Goal: Task Accomplishment & Management: Use online tool/utility

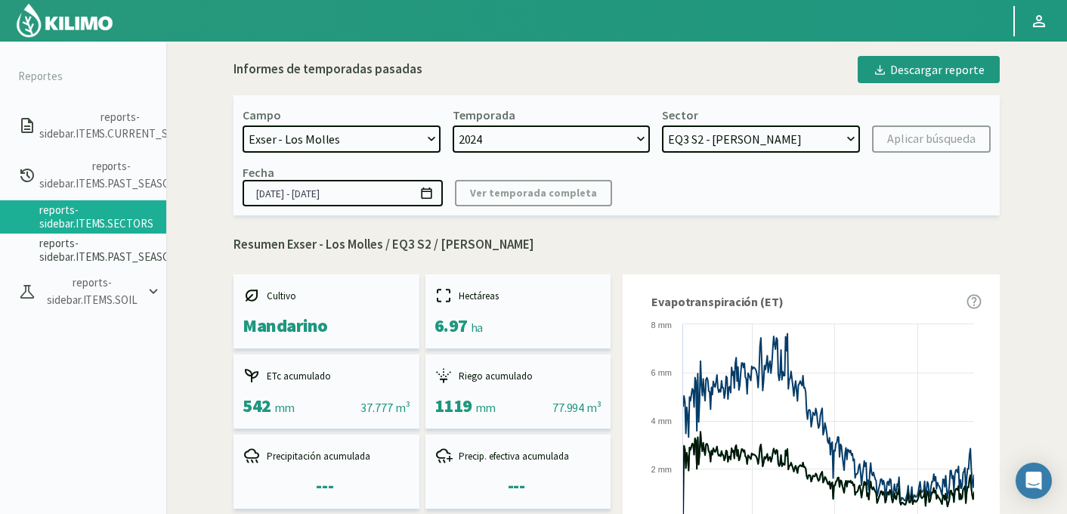
select select "737: Object"
select select "21: Object"
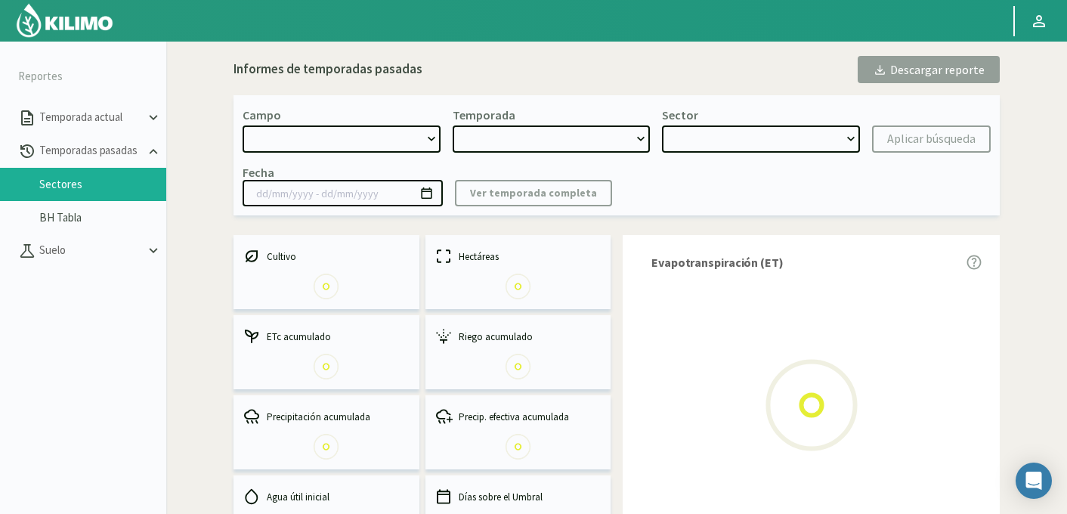
select select "737: Object"
type input "[DATE] - [DATE]"
select select "0: 2024"
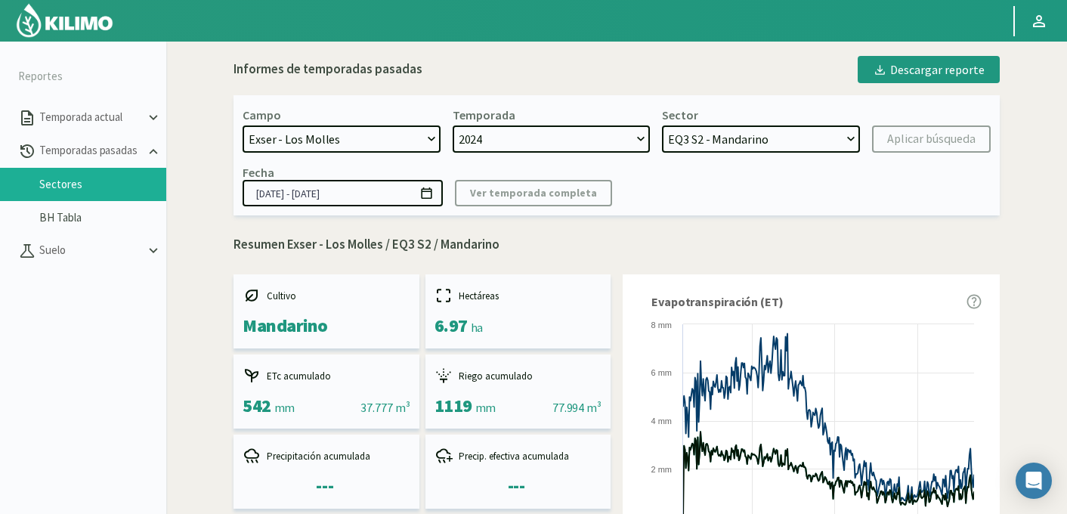
click at [717, 141] on select "EQ2 S4 - Mandarino EQ2 S3 - Mandarino EQ1B S1 - Uva EQ6 S4 - Uva EQ6 S3 - Uva E…" at bounding box center [761, 138] width 198 height 27
select select "12: Object"
click at [662, 125] on select "EQ2 S4 - Mandarino EQ2 S3 - Mandarino EQ1B S1 - Uva EQ6 S4 - Uva EQ6 S3 - Uva E…" at bounding box center [761, 138] width 198 height 27
click at [906, 138] on div "Aplicar búsqueda" at bounding box center [931, 139] width 88 height 18
type input "[DATE] - [DATE]"
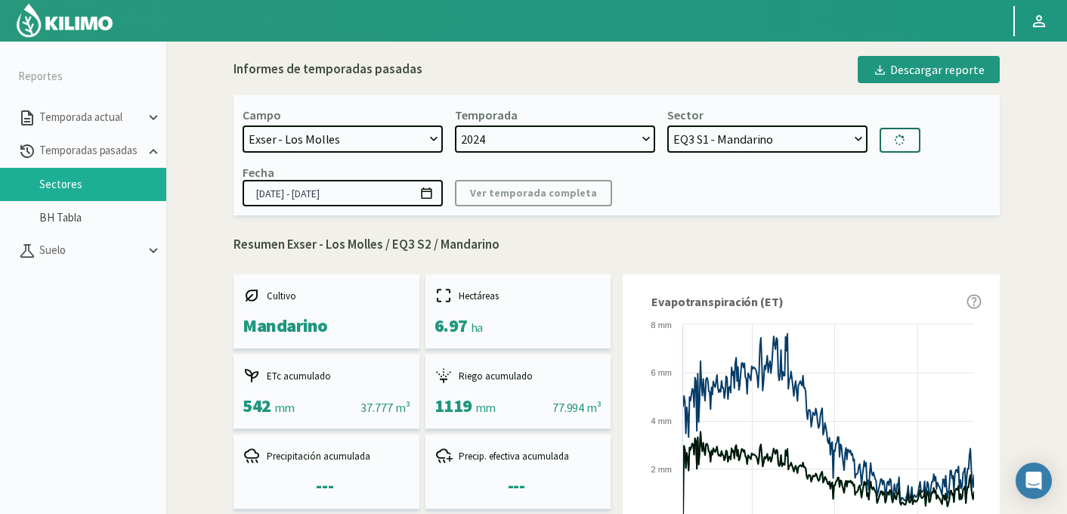
select select "35: Object"
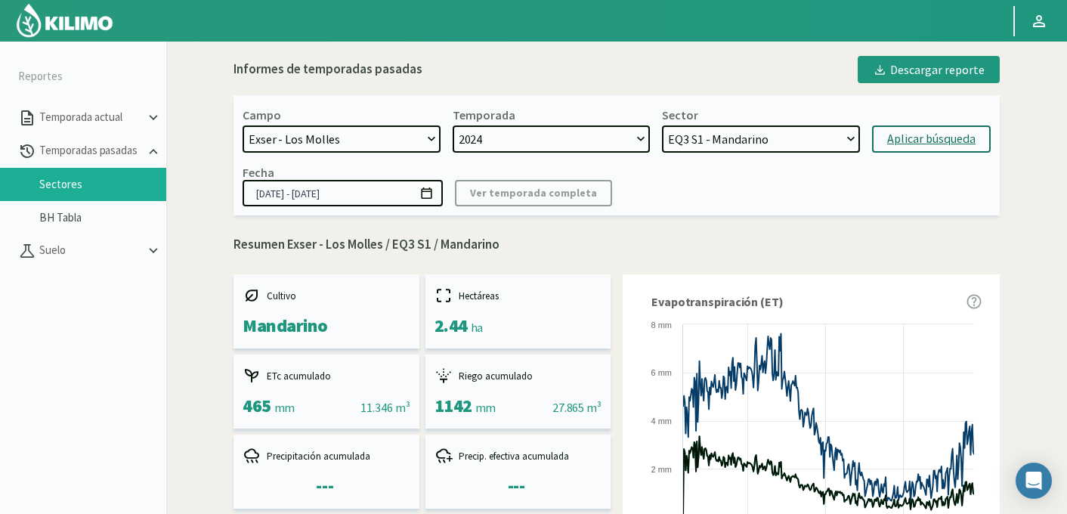
click at [427, 240] on p "Resumen Exser - Los Molles / EQ3 S1 / Mandarino" at bounding box center [617, 245] width 766 height 20
drag, startPoint x: 430, startPoint y: 244, endPoint x: 390, endPoint y: 245, distance: 40.1
click at [390, 245] on p "Resumen Exser - Los Molles / EQ3 S1 / Mandarino" at bounding box center [617, 245] width 766 height 20
copy p "EQ3 S1"
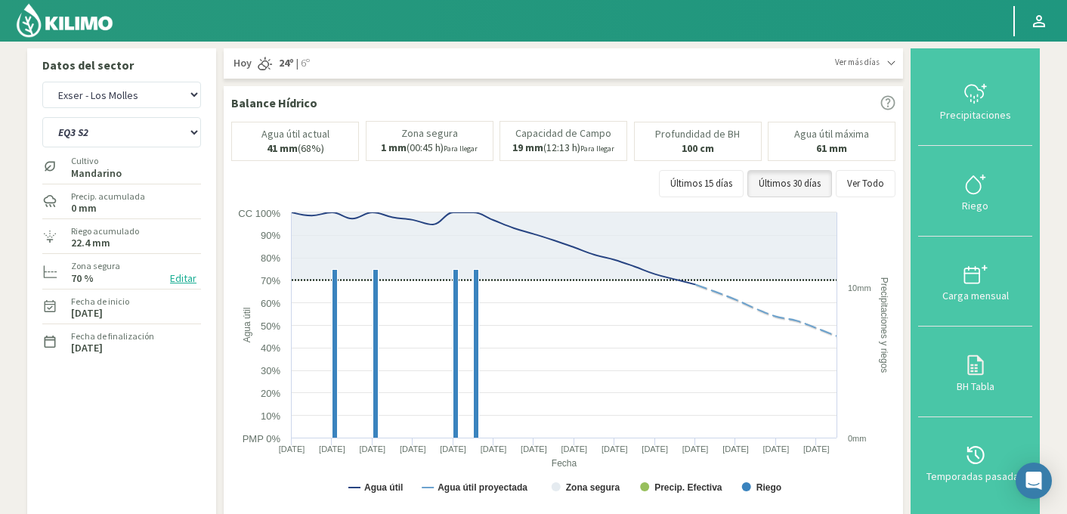
select select "1462: Object"
click at [91, 129] on select "EQ1A S3 EQ1A S4 EQ1A S5 EQ1B S1 EQ1B S2 EQ1B S3 EQ1B S4 EQ1B S5 EQ2 S1 EQ2 S3 E…" at bounding box center [121, 132] width 159 height 30
click at [42, 117] on select "EQ1A S3 EQ1A S4 EQ1A S5 EQ1B S1 EQ1B S2 EQ1B S3 EQ1B S4 EQ1B S5 EQ2 S1 EQ2 S3 E…" at bounding box center [121, 132] width 159 height 30
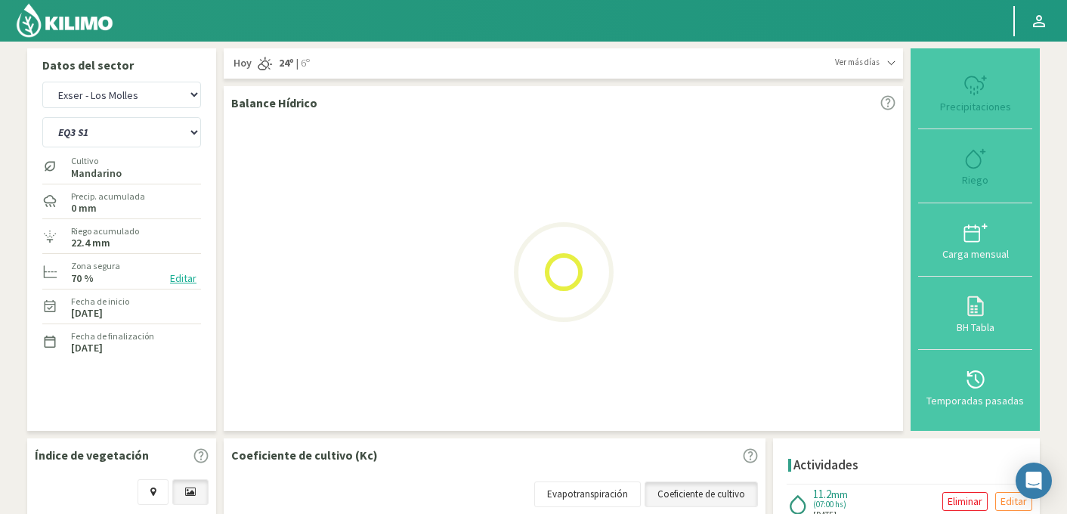
select select "128: Object"
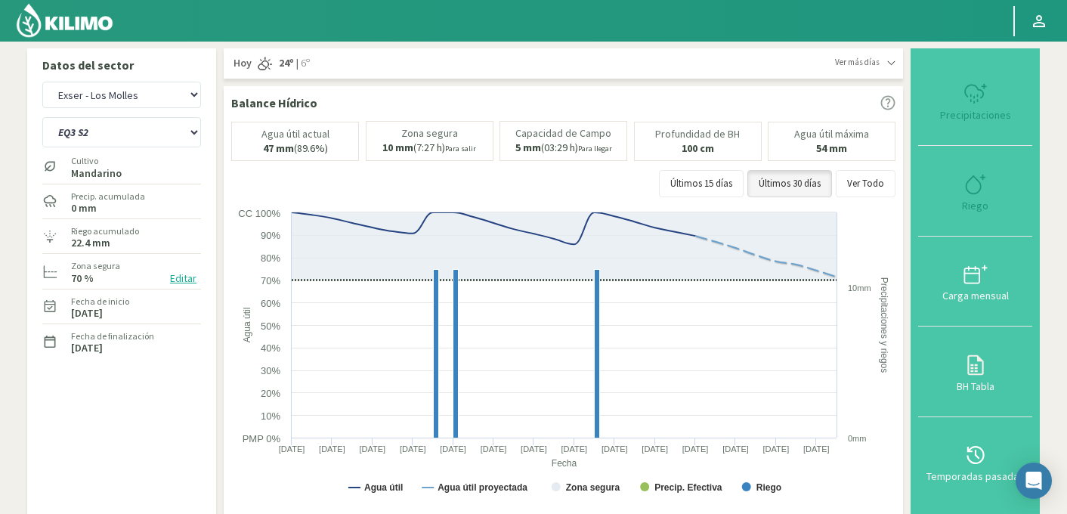
select select "1737: Object"
select select "150: Object"
click at [990, 187] on div at bounding box center [975, 184] width 105 height 24
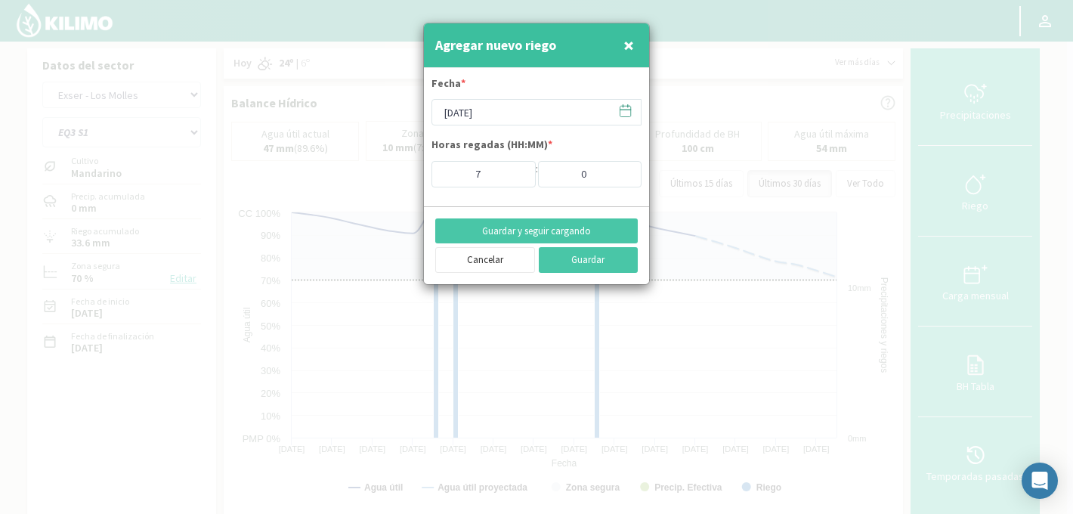
click at [625, 116] on icon at bounding box center [625, 111] width 14 height 14
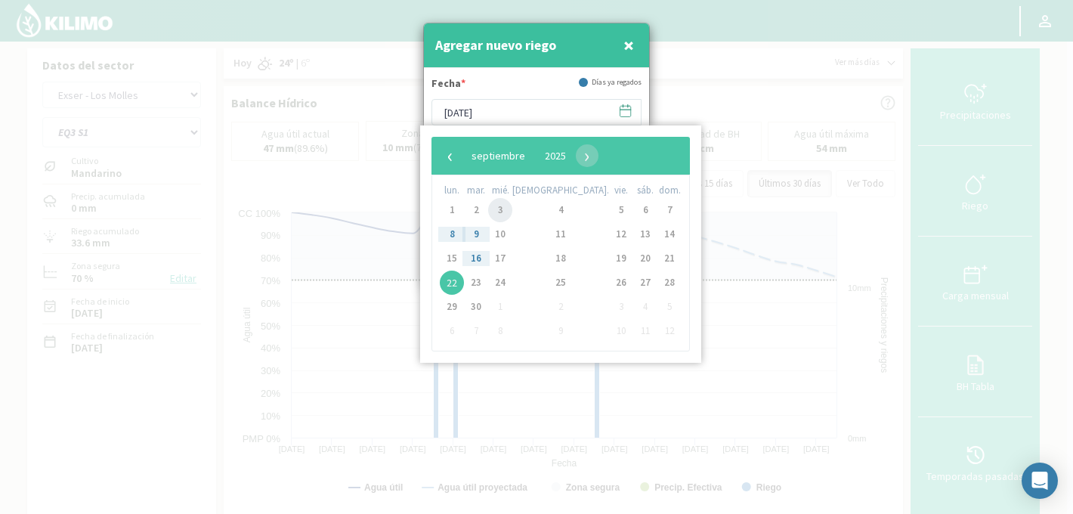
click at [510, 206] on span "3" at bounding box center [500, 210] width 24 height 24
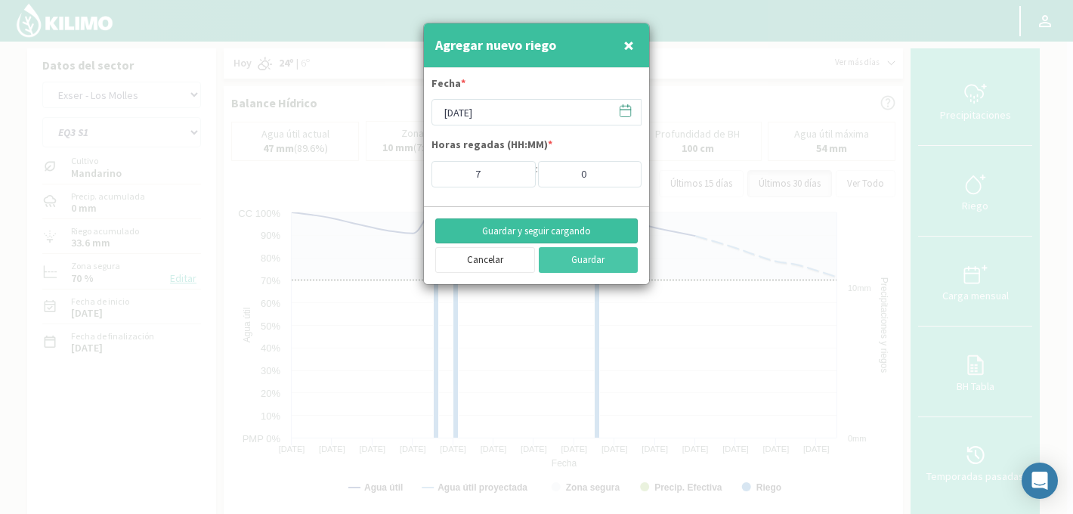
click at [543, 234] on button "Guardar y seguir cargando" at bounding box center [536, 231] width 203 height 26
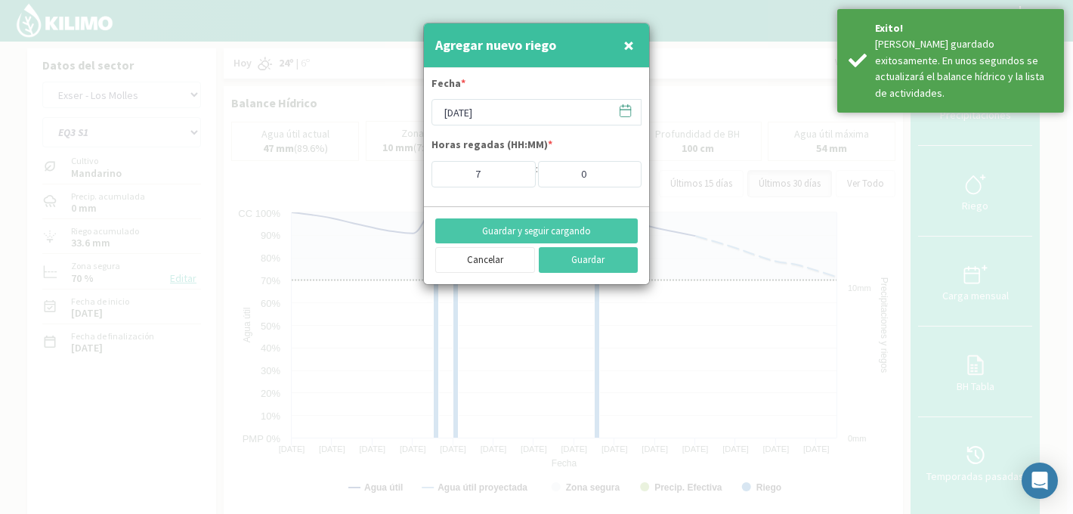
click at [621, 108] on icon at bounding box center [625, 111] width 14 height 14
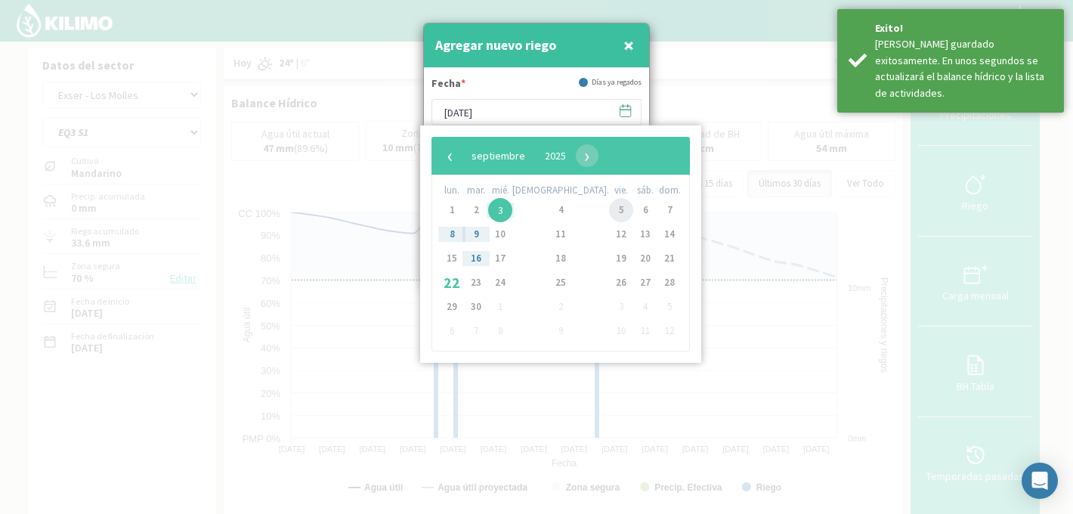
click at [609, 208] on span "5" at bounding box center [621, 210] width 24 height 24
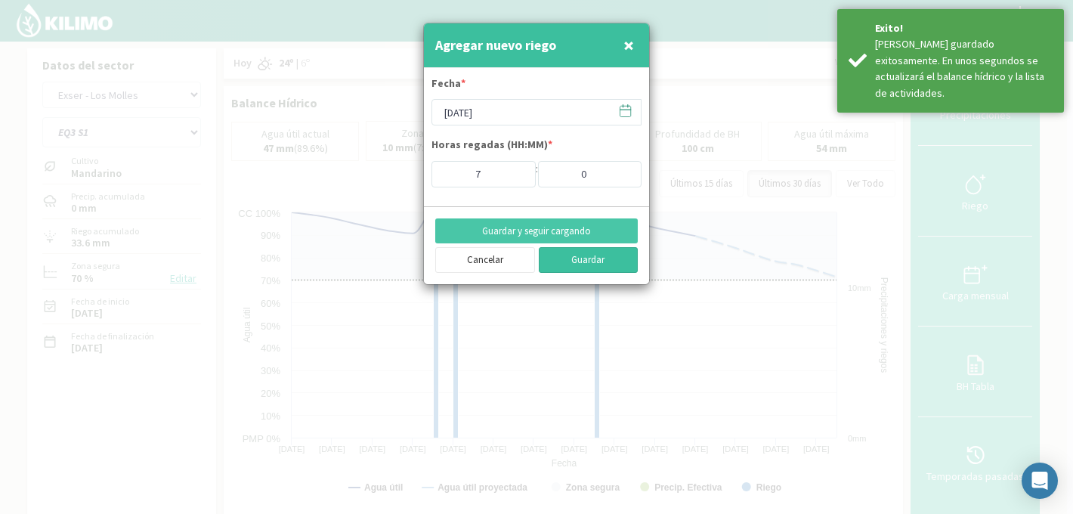
click at [571, 255] on button "Guardar" at bounding box center [589, 260] width 100 height 26
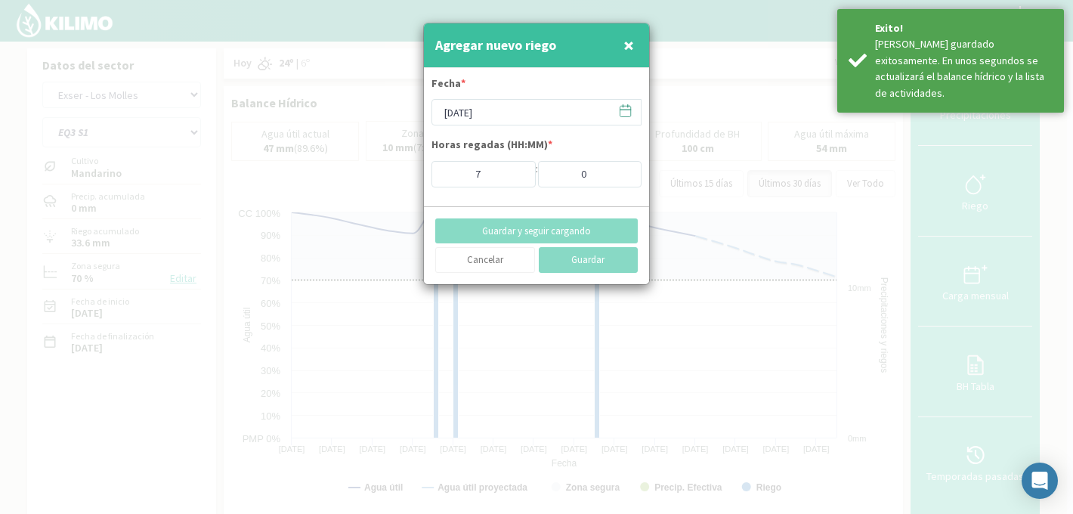
type input "22/09/2025"
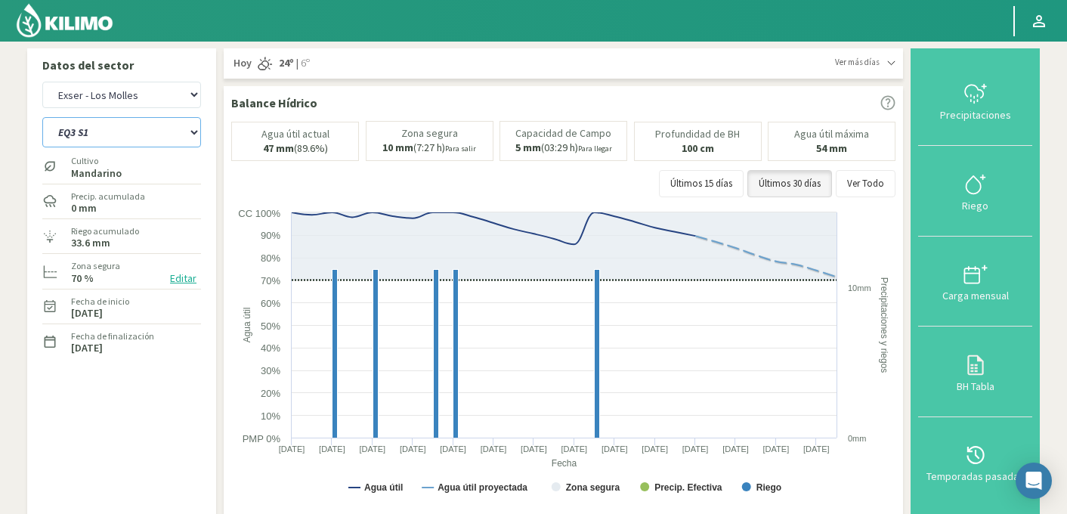
click at [104, 130] on select "EQ1A S3 EQ1A S4 EQ1A S5 EQ1B S1 EQ1B S2 EQ1B S3 EQ1B S4 EQ1B S5 EQ2 S1 EQ2 S3 E…" at bounding box center [121, 132] width 159 height 30
click at [126, 146] on select "EQ1A S3 EQ1A S4 EQ1A S5 EQ1B S1 EQ1B S2 EQ1B S3 EQ1B S4 EQ1B S5 EQ2 S1 EQ2 S3 E…" at bounding box center [121, 132] width 159 height 30
click at [42, 117] on select "EQ1A S3 EQ1A S4 EQ1A S5 EQ1B S1 EQ1B S2 EQ1B S3 EQ1B S4 EQ1B S5 EQ2 S1 EQ2 S3 E…" at bounding box center [121, 132] width 159 height 30
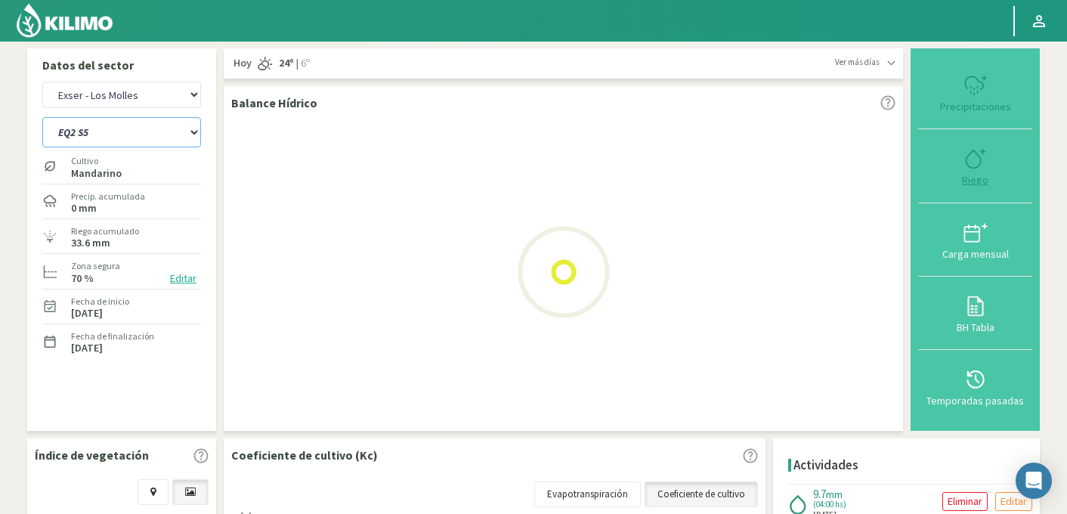
select select "150: Object"
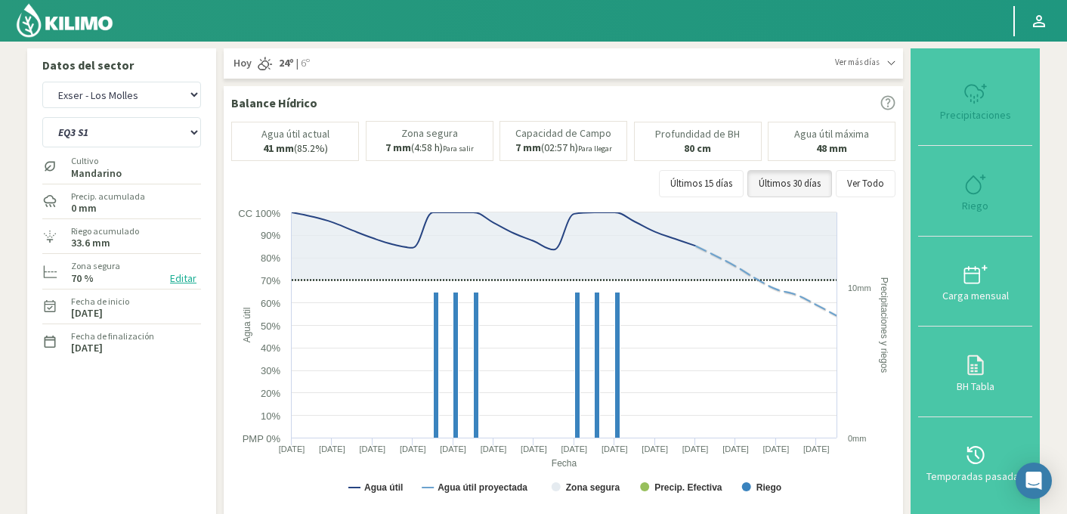
select select "2012: Object"
select select "172: Object"
click at [970, 187] on icon at bounding box center [976, 184] width 24 height 24
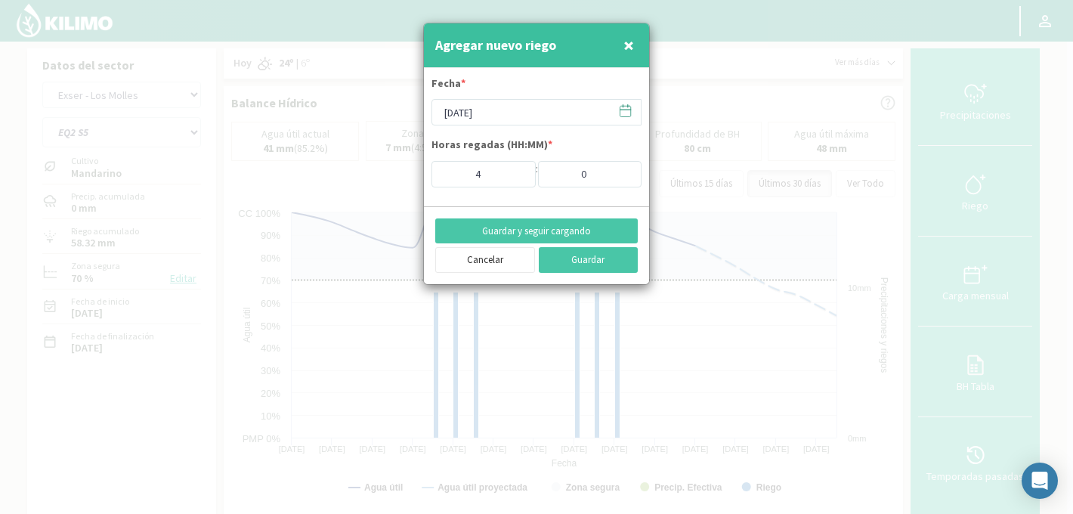
click at [621, 107] on icon at bounding box center [625, 111] width 14 height 14
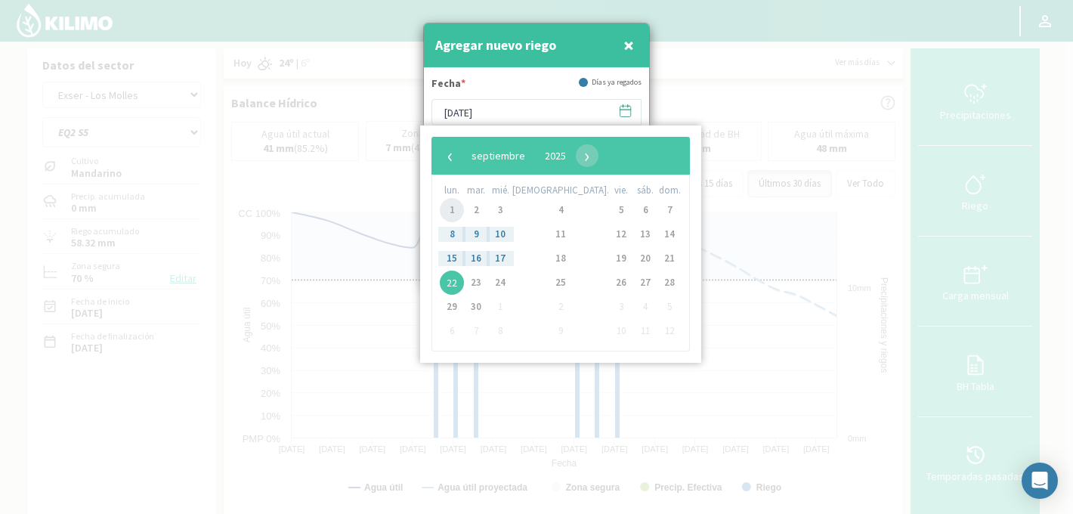
click at [449, 208] on span "1" at bounding box center [452, 210] width 24 height 24
type input "[DATE]"
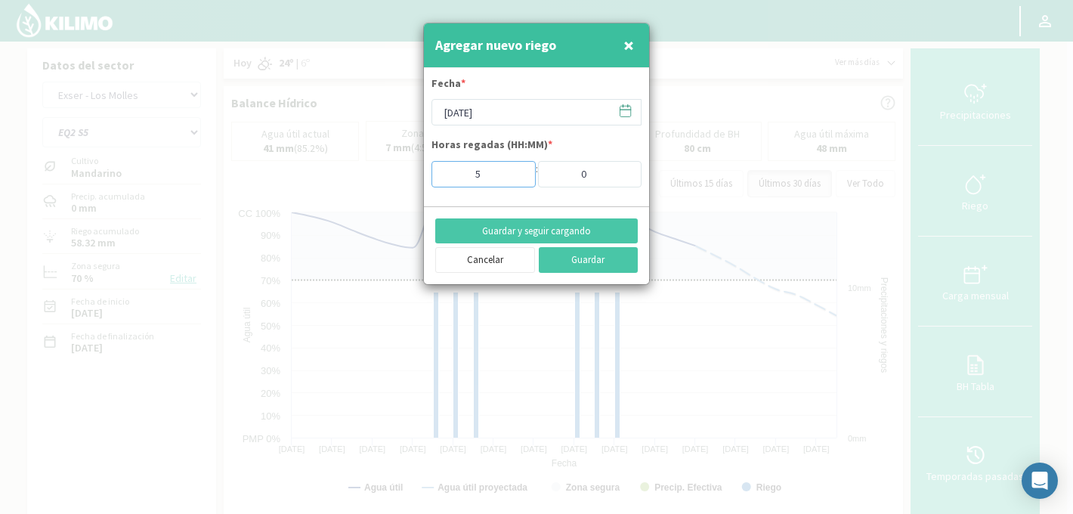
type input "5"
click at [513, 172] on input "5" at bounding box center [484, 174] width 104 height 26
click at [577, 268] on button "Guardar" at bounding box center [589, 260] width 100 height 26
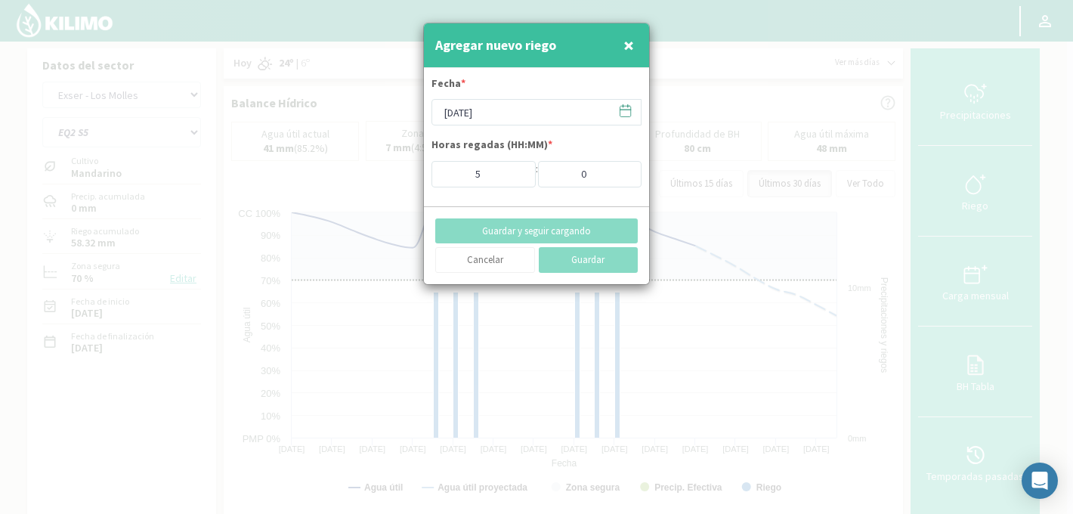
type input "22/09/2025"
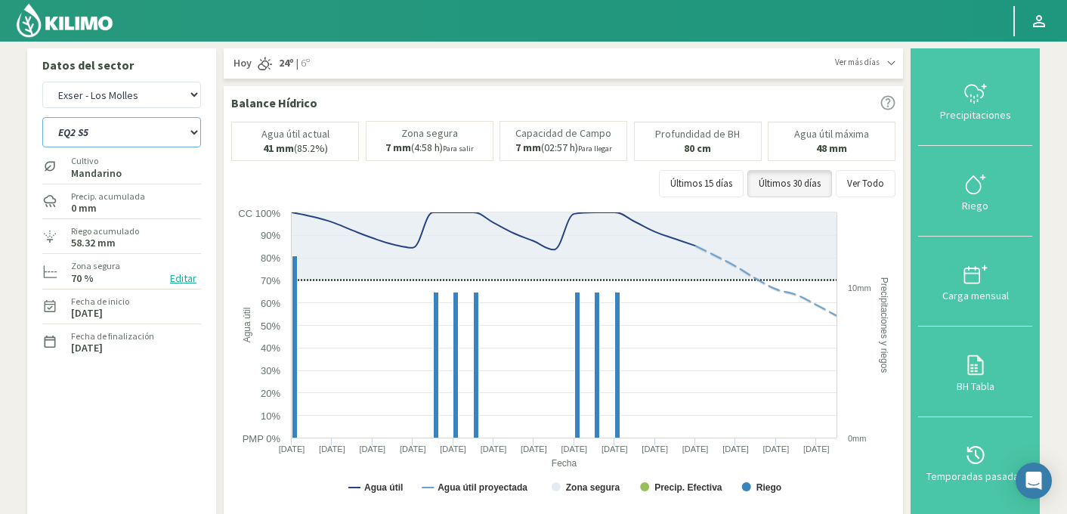
click at [160, 126] on select "EQ1A S3 EQ1A S4 EQ1A S5 EQ1B S1 EQ1B S2 EQ1B S3 EQ1B S4 EQ1B S5 EQ2 S1 EQ2 S3 E…" at bounding box center [121, 132] width 159 height 30
click at [42, 117] on select "EQ1A S3 EQ1A S4 EQ1A S5 EQ1B S1 EQ1B S2 EQ1B S3 EQ1B S4 EQ1B S5 EQ2 S1 EQ2 S3 E…" at bounding box center [121, 132] width 159 height 30
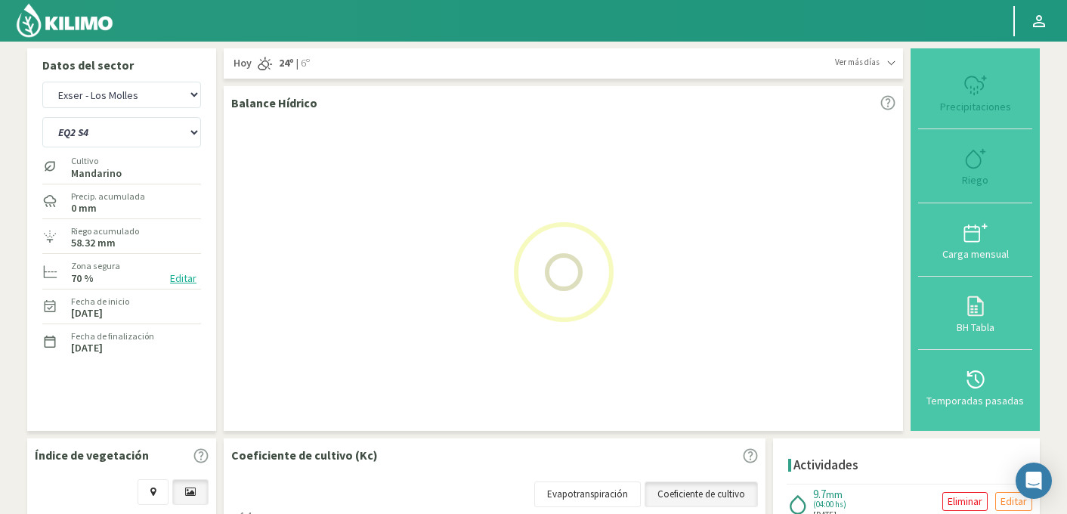
select select "172: Object"
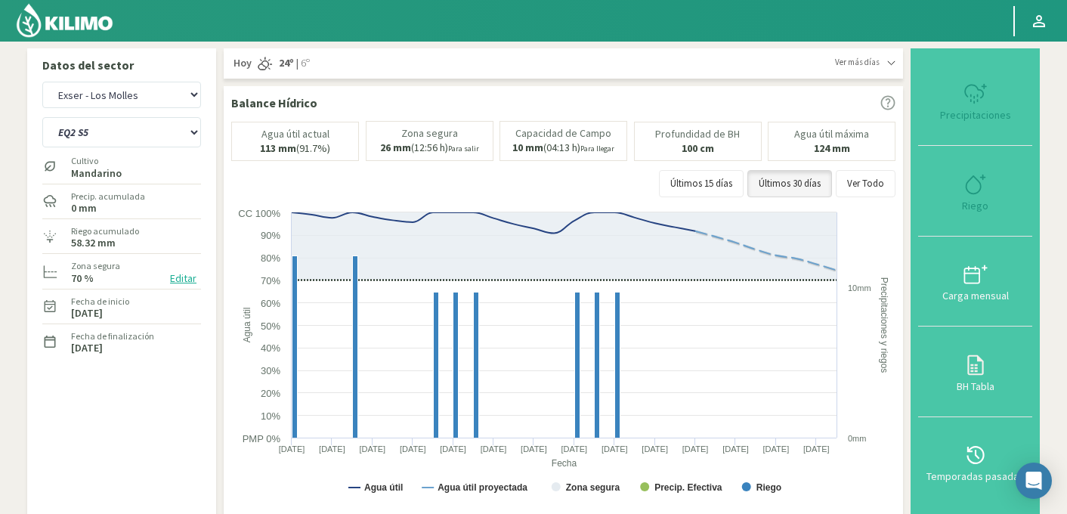
select select "2287: Object"
click at [169, 144] on select "EQ1A S3 EQ1A S4 EQ1A S5 EQ1B S1 EQ1B S2 EQ1B S3 EQ1B S4 EQ1B S5 EQ2 S1 EQ2 S3 E…" at bounding box center [121, 132] width 159 height 30
click at [42, 117] on select "EQ1A S3 EQ1A S4 EQ1A S5 EQ1B S1 EQ1B S2 EQ1B S3 EQ1B S4 EQ1B S5 EQ2 S1 EQ2 S3 E…" at bounding box center [121, 132] width 159 height 30
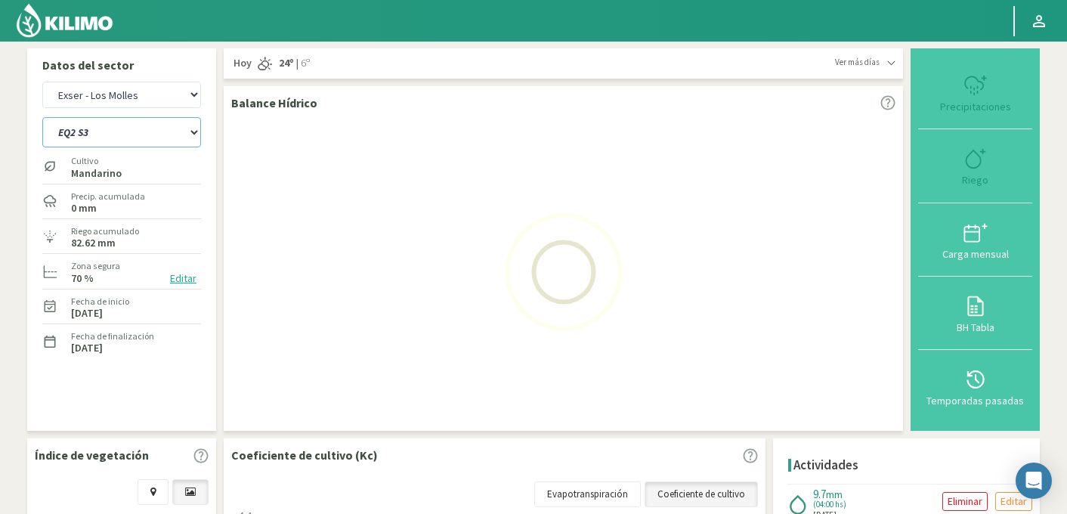
select select "194: Object"
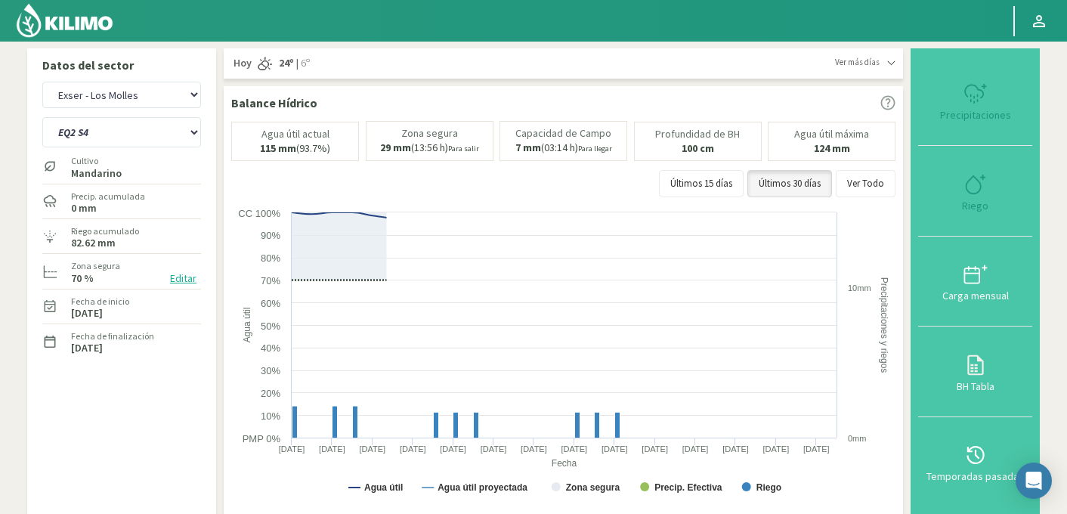
select select "2562: Object"
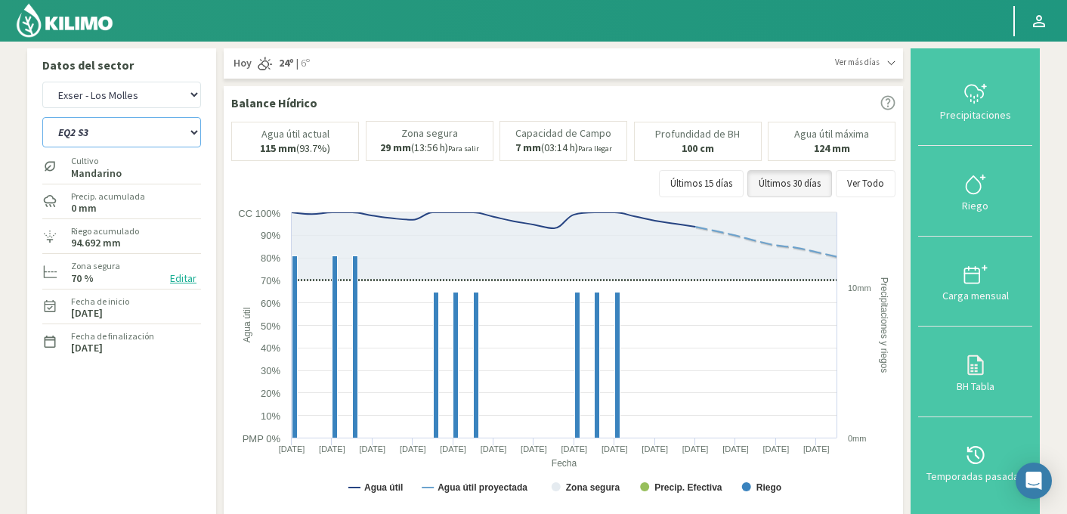
click at [141, 137] on select "EQ1A S3 EQ1A S4 EQ1A S5 EQ1B S1 EQ1B S2 EQ1B S3 EQ1B S4 EQ1B S5 EQ2 S1 EQ2 S3 E…" at bounding box center [121, 132] width 159 height 30
click at [42, 117] on select "EQ1A S3 EQ1A S4 EQ1A S5 EQ1B S1 EQ1B S2 EQ1B S3 EQ1B S4 EQ1B S5 EQ2 S1 EQ2 S3 E…" at bounding box center [121, 132] width 159 height 30
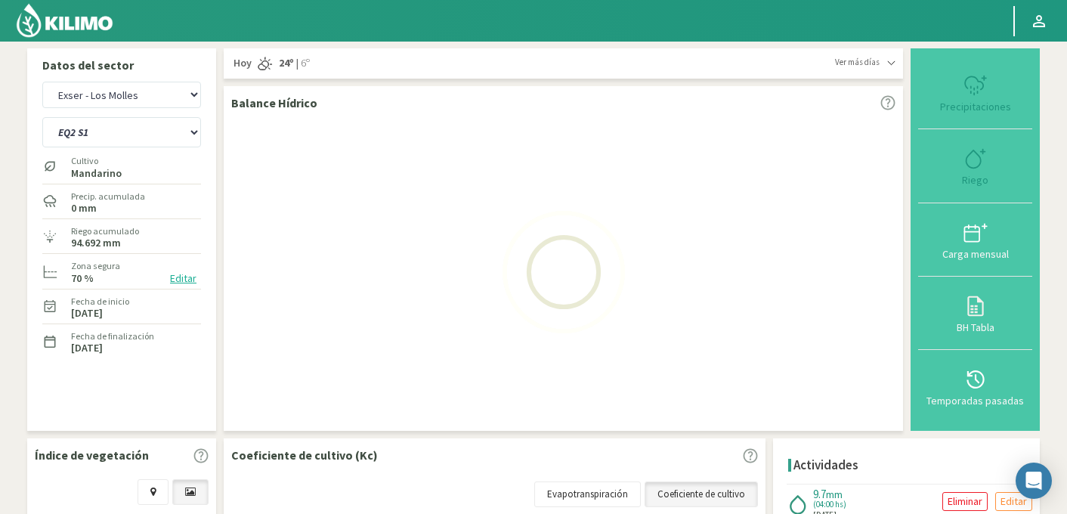
select select "216: Object"
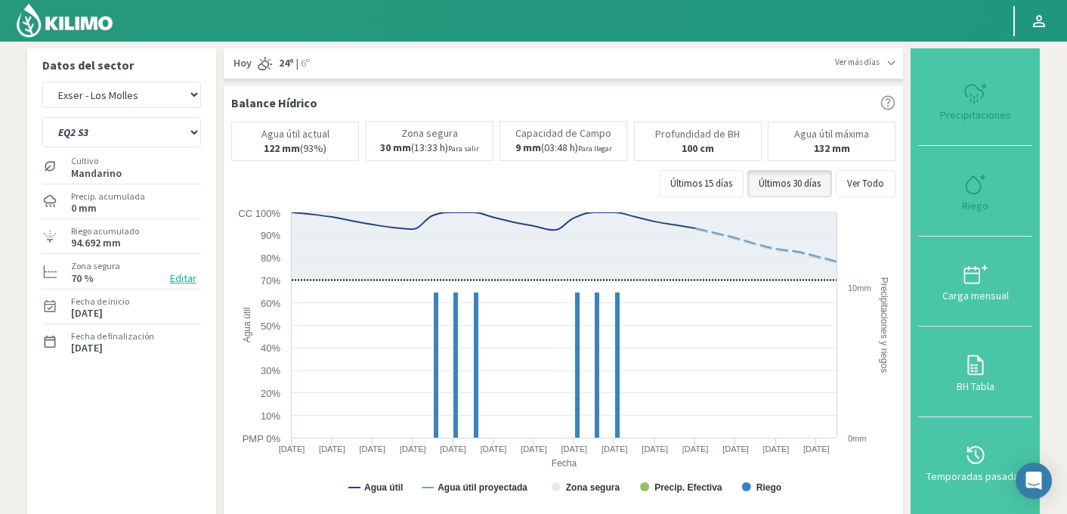
select select "2837: Object"
select select "238: Object"
click at [969, 182] on icon at bounding box center [973, 184] width 14 height 17
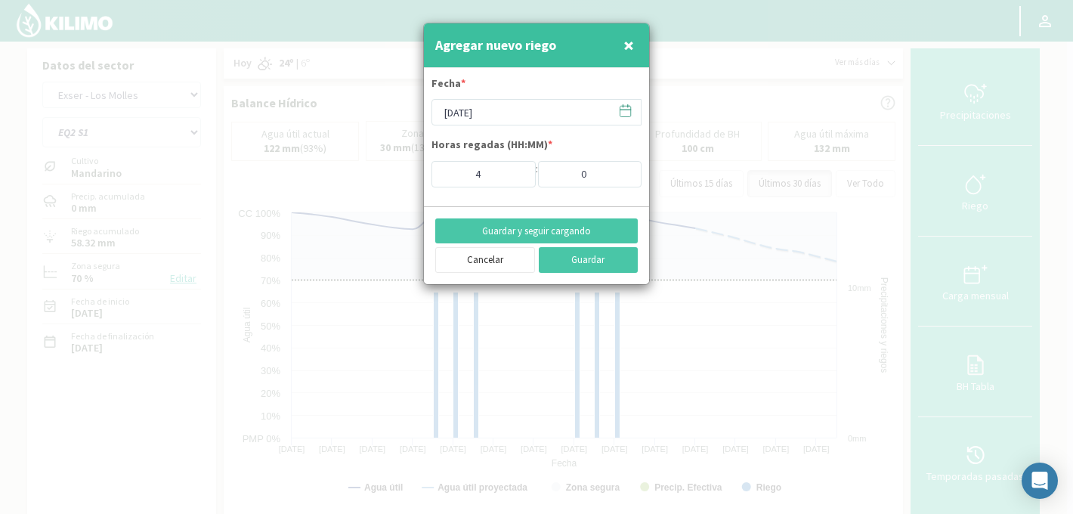
click at [629, 106] on icon at bounding box center [626, 111] width 11 height 11
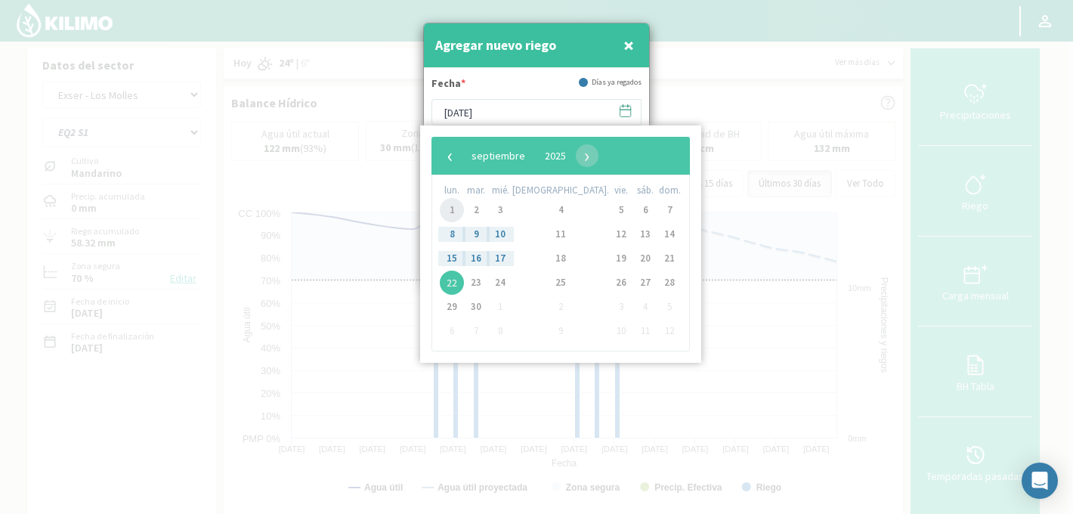
click at [458, 210] on span "1" at bounding box center [452, 210] width 24 height 24
type input "[DATE]"
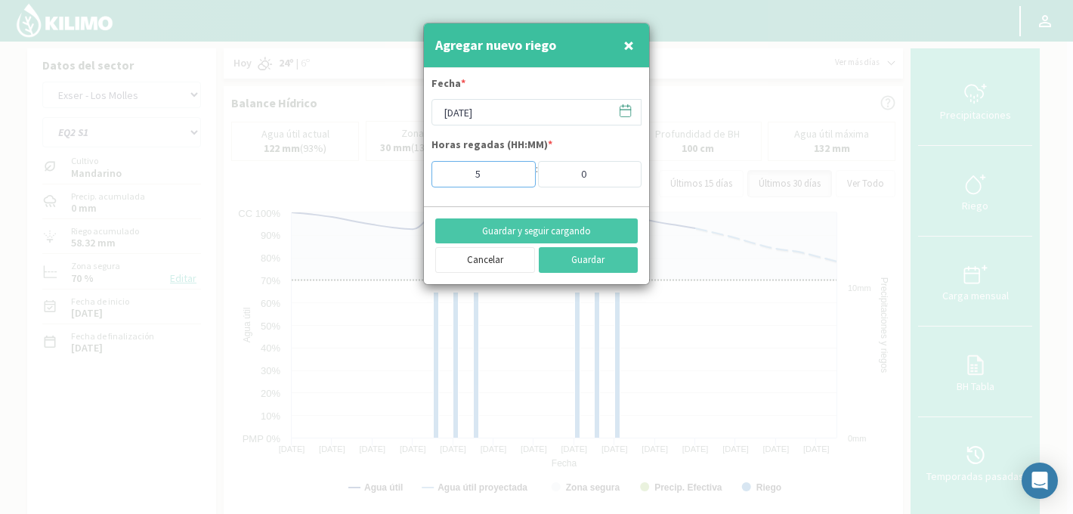
click at [516, 169] on input "5" at bounding box center [484, 174] width 104 height 26
click at [550, 224] on button "Guardar y seguir cargando" at bounding box center [536, 231] width 203 height 26
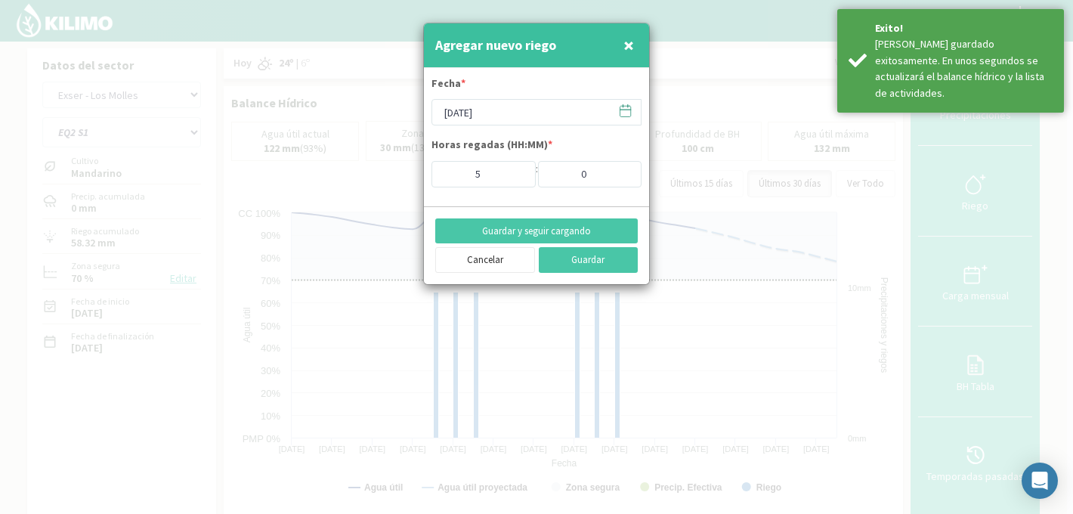
type input "4"
click at [624, 111] on icon at bounding box center [625, 111] width 14 height 14
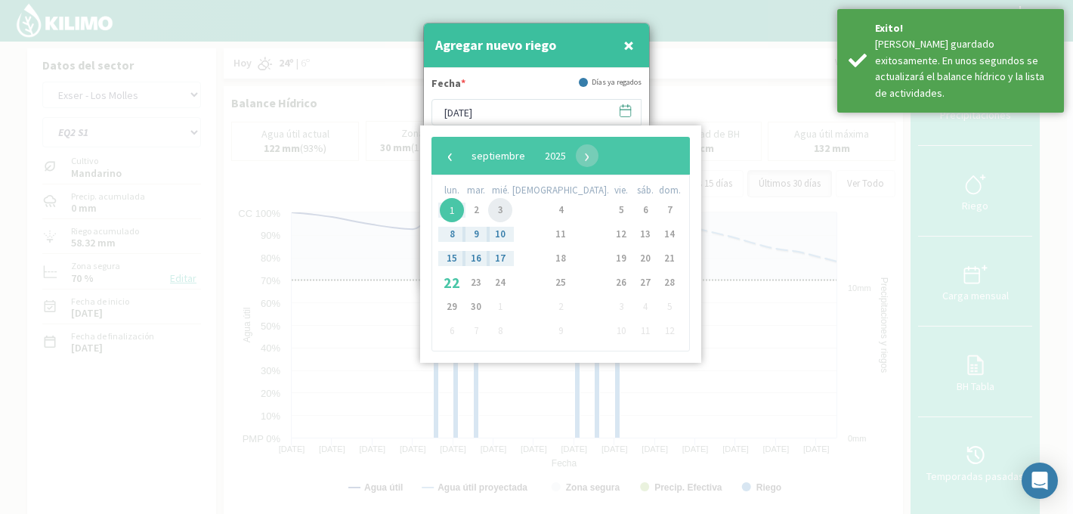
click at [509, 212] on span "3" at bounding box center [500, 210] width 24 height 24
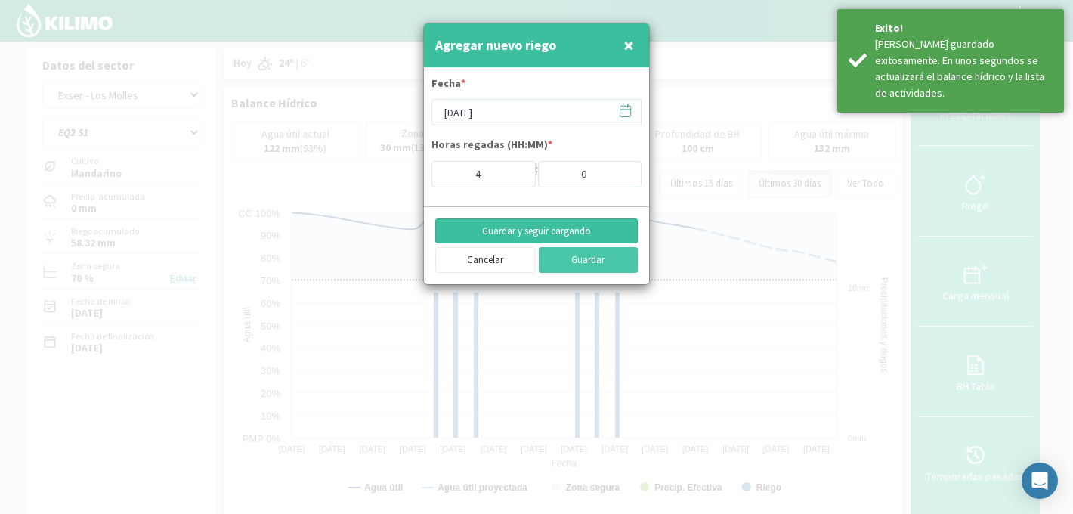
click at [527, 231] on button "Guardar y seguir cargando" at bounding box center [536, 231] width 203 height 26
click at [841, 244] on div at bounding box center [536, 257] width 1073 height 514
click at [632, 42] on span "×" at bounding box center [629, 45] width 11 height 25
type input "22/09/2025"
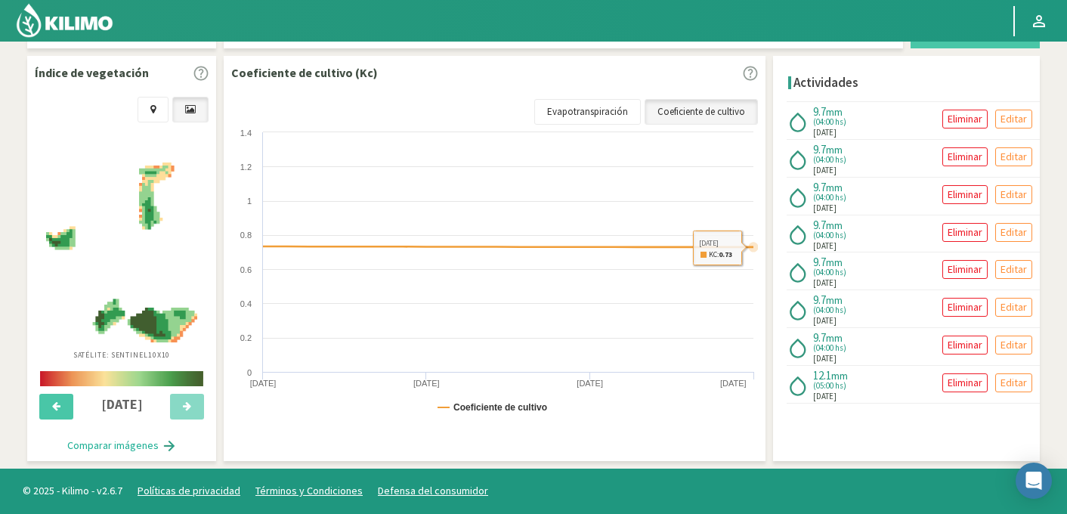
scroll to position [457, 0]
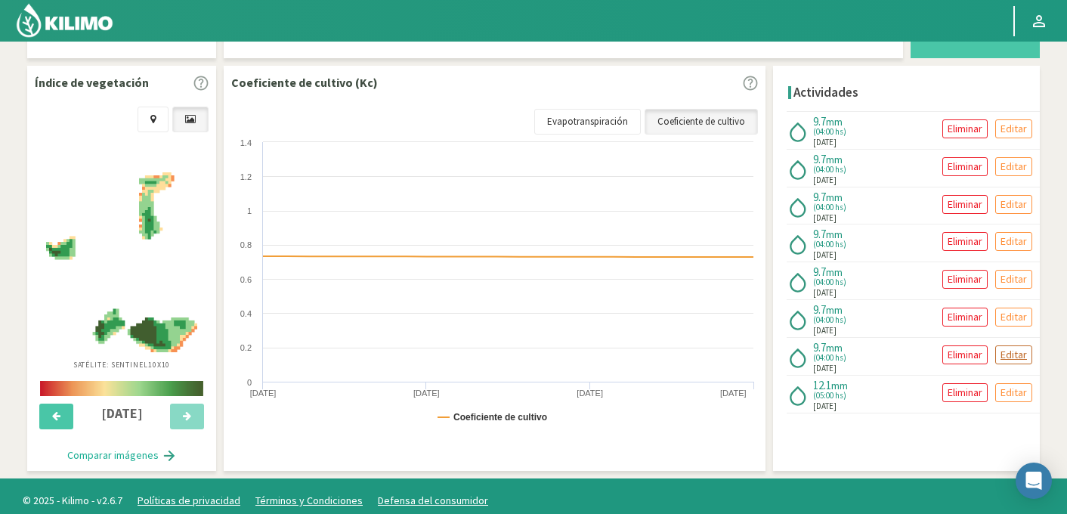
click at [1007, 348] on p "Editar" at bounding box center [1014, 354] width 26 height 17
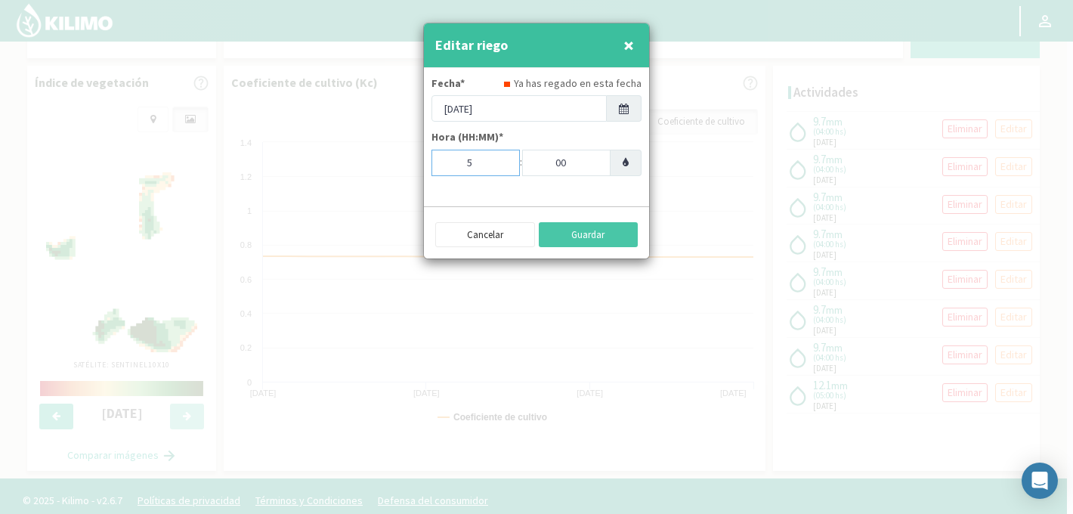
type input "5"
click at [497, 156] on input "5" at bounding box center [476, 163] width 88 height 26
click at [586, 236] on button "Guardar" at bounding box center [589, 235] width 100 height 26
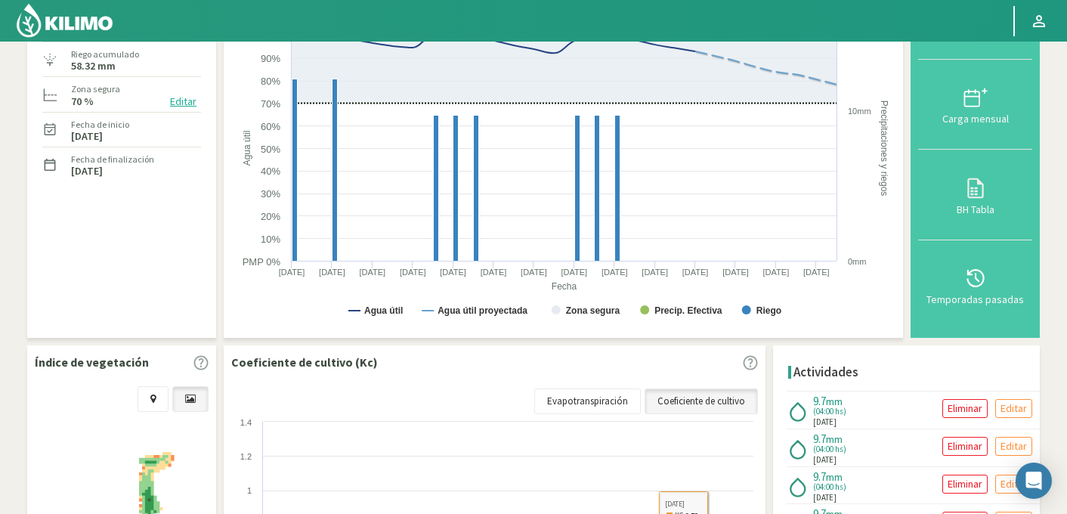
scroll to position [0, 0]
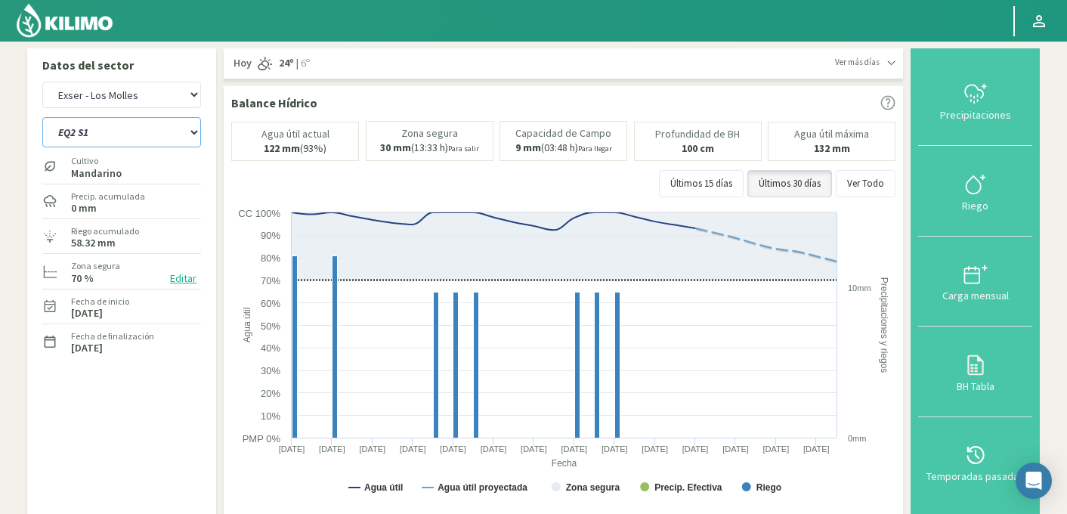
click at [152, 132] on select "EQ1A S3 EQ1A S4 EQ1A S5 EQ1B S1 EQ1B S2 EQ1B S3 EQ1B S4 EQ1B S5 EQ2 S1 EQ2 S3 E…" at bounding box center [121, 132] width 159 height 30
click at [42, 117] on select "EQ1A S3 EQ1A S4 EQ1A S5 EQ1B S1 EQ1B S2 EQ1B S3 EQ1B S4 EQ1B S5 EQ2 S1 EQ2 S3 E…" at bounding box center [121, 132] width 159 height 30
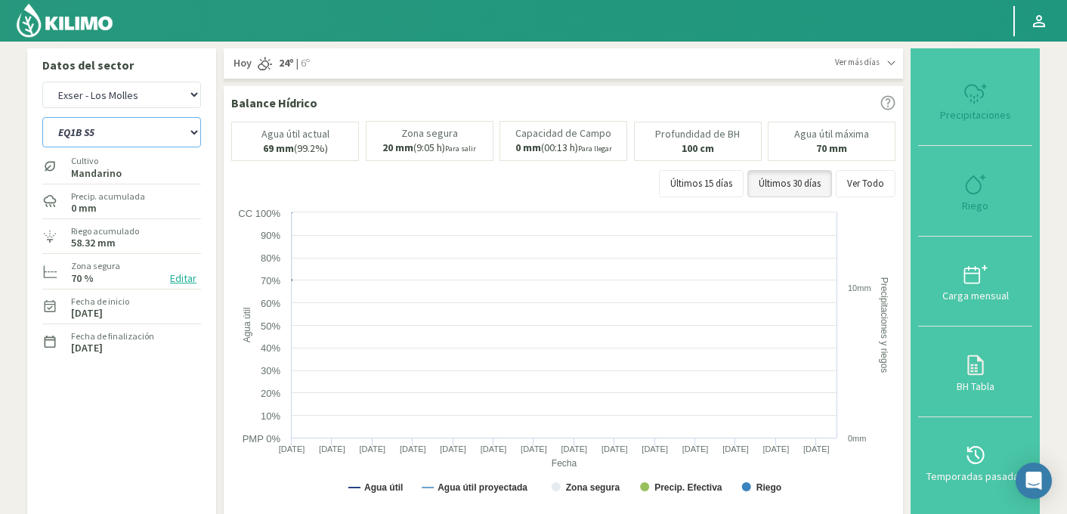
select select "238: Object"
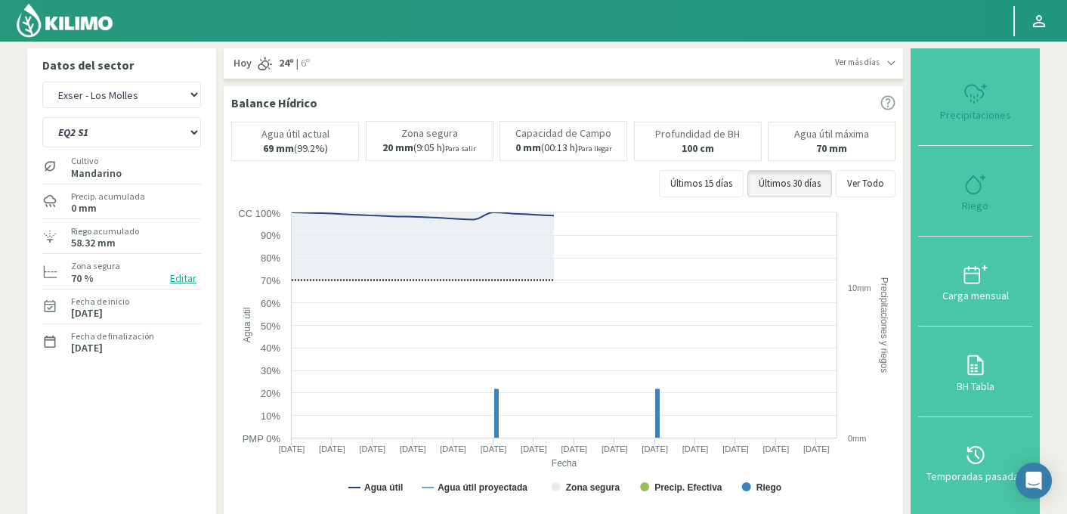
select select "3112: Object"
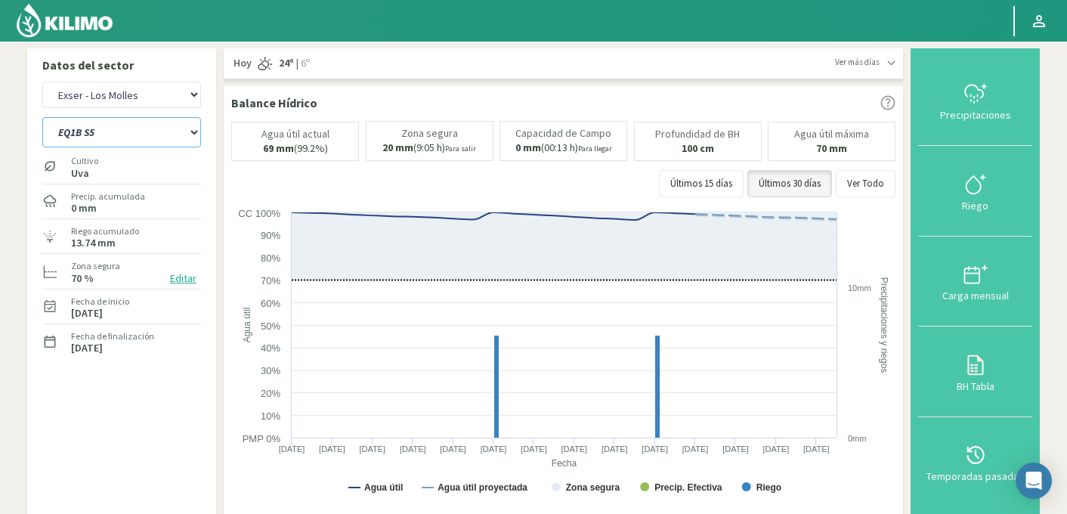
click at [142, 144] on select "EQ1A S3 EQ1A S4 EQ1A S5 EQ1B S1 EQ1B S2 EQ1B S3 EQ1B S4 EQ1B S5 EQ2 S1 EQ2 S3 E…" at bounding box center [121, 132] width 159 height 30
click at [42, 117] on select "EQ1A S3 EQ1A S4 EQ1A S5 EQ1B S1 EQ1B S2 EQ1B S3 EQ1B S4 EQ1B S5 EQ2 S1 EQ2 S3 E…" at bounding box center [121, 132] width 159 height 30
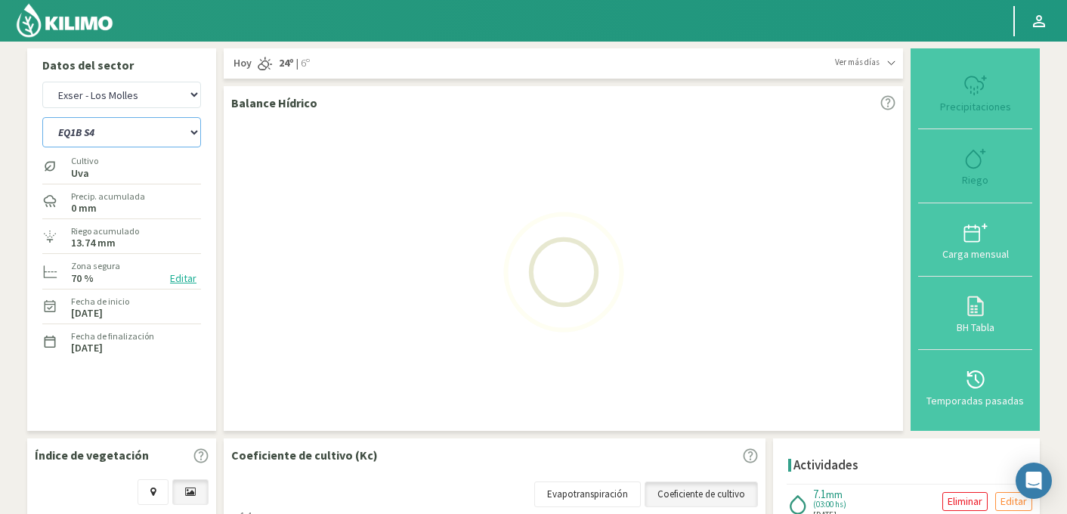
select select "260: Object"
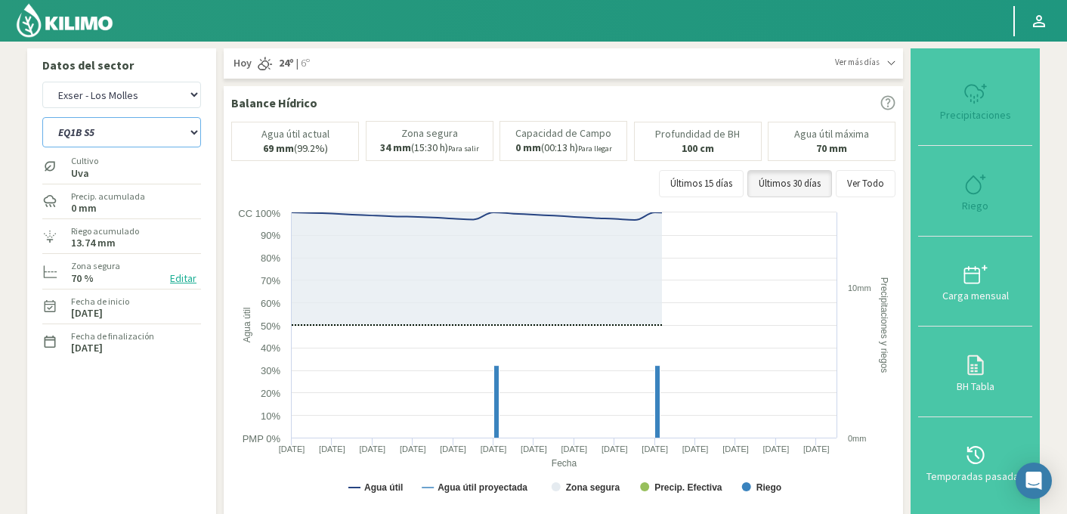
click at [116, 130] on select "EQ1A S3 EQ1A S4 EQ1A S5 EQ1B S1 EQ1B S2 EQ1B S3 EQ1B S4 EQ1B S5 EQ2 S1 EQ2 S3 E…" at bounding box center [121, 132] width 159 height 30
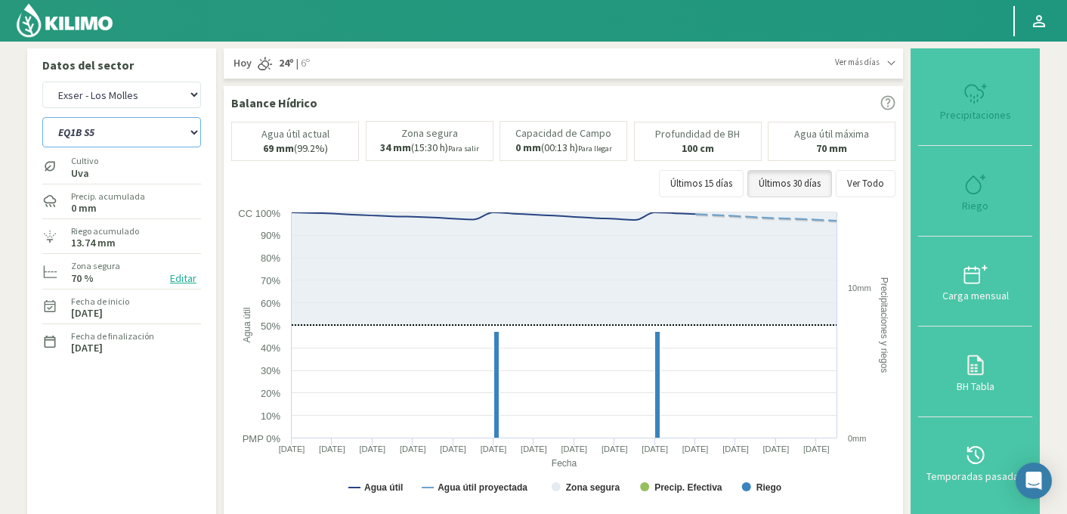
select select "3387: Object"
click at [42, 117] on select "EQ1A S3 EQ1A S4 EQ1A S5 EQ1B S1 EQ1B S2 EQ1B S3 EQ1B S4 EQ1B S5 EQ2 S1 EQ2 S3 E…" at bounding box center [121, 132] width 159 height 30
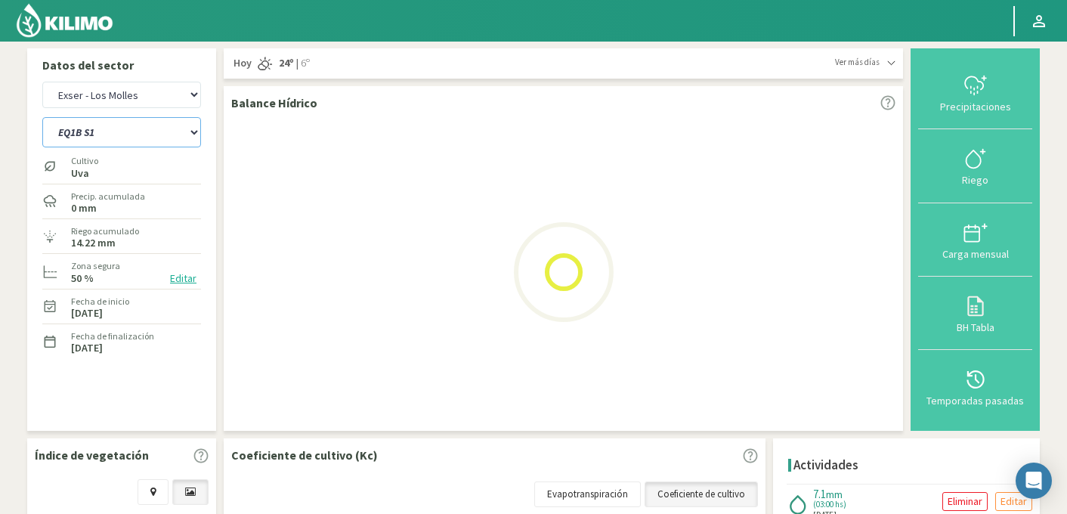
select select "282: Object"
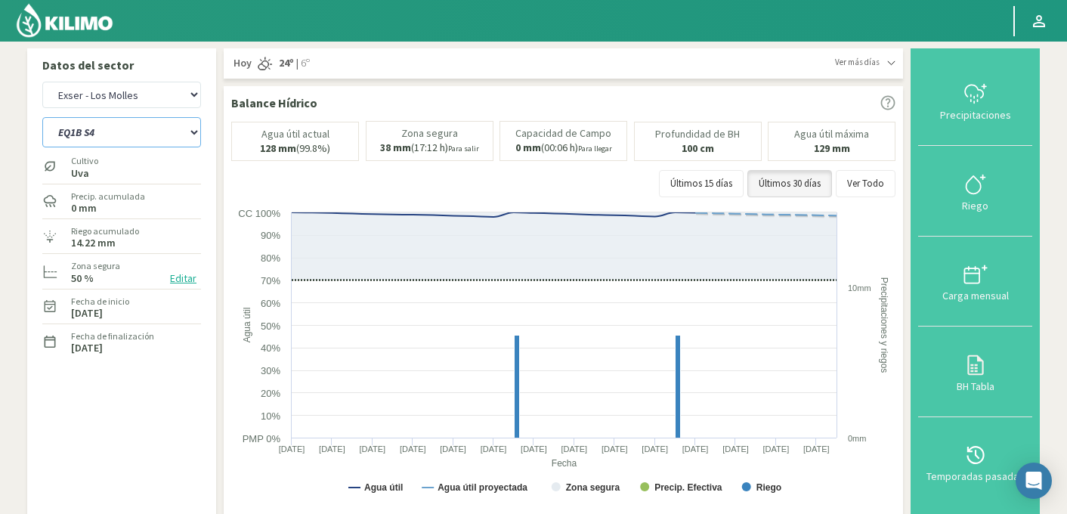
select select "3662: Object"
select select "302: Object"
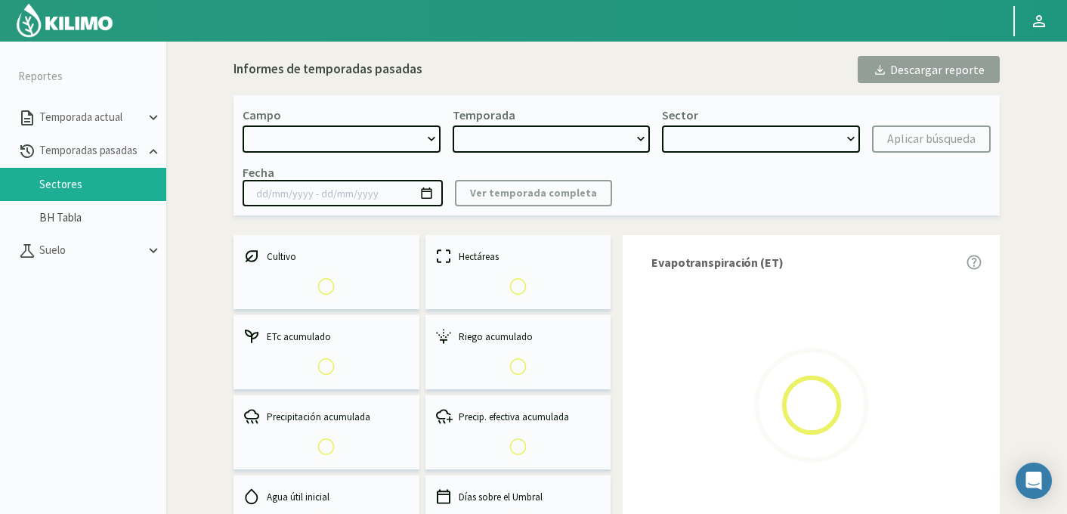
select select "737: Object"
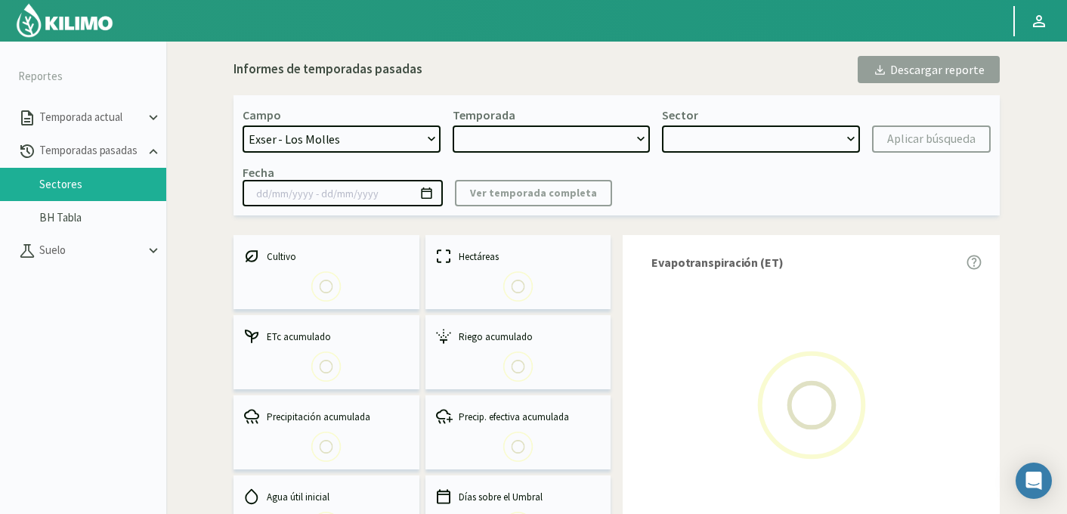
type input "[DATE] - [DATE]"
select select "0: 2024"
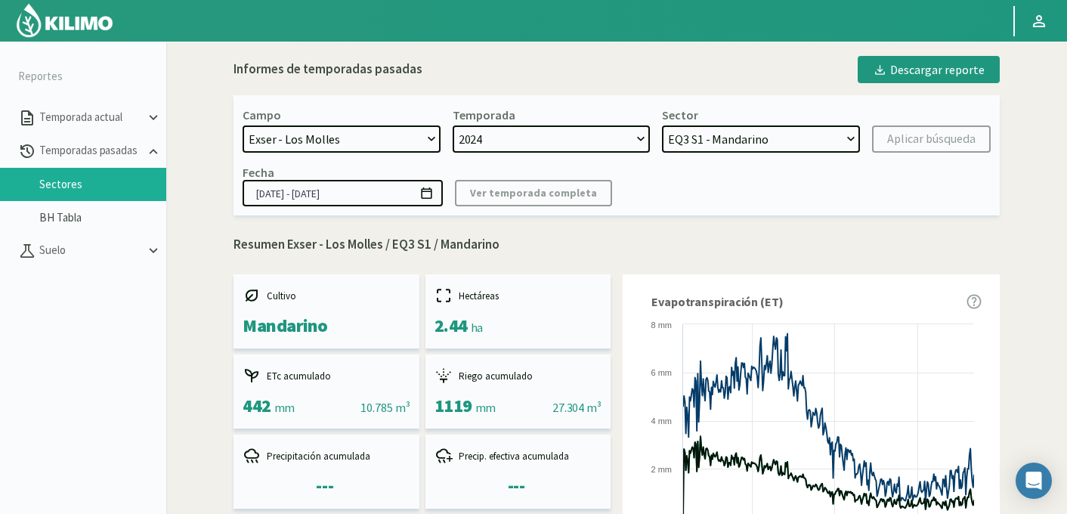
click at [706, 135] on select "EQ2 S4 - Mandarino EQ2 S3 - Mandarino EQ1B S1 - Uva EQ6 S4 - Uva EQ6 S3 - Uva E…" at bounding box center [761, 138] width 198 height 27
click at [662, 125] on select "EQ2 S4 - Mandarino EQ2 S3 - Mandarino EQ1B S1 - Uva EQ6 S4 - Uva EQ6 S3 - Uva E…" at bounding box center [761, 138] width 198 height 27
click at [911, 135] on div "Aplicar búsqueda" at bounding box center [931, 139] width 88 height 18
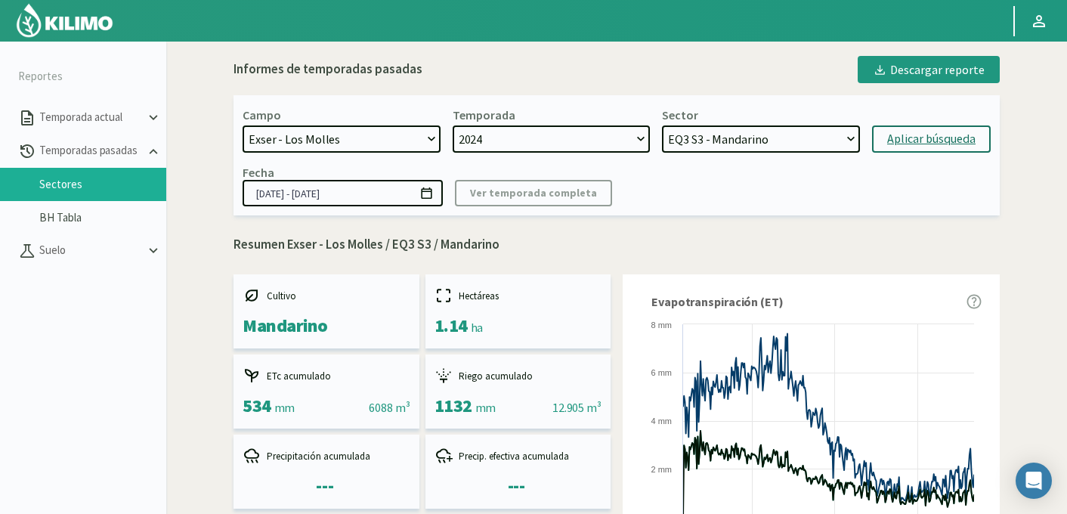
click at [797, 134] on select "EQ2 S4 - Mandarino EQ2 S3 - Mandarino EQ1B S1 - Uva EQ6 S4 - Uva EQ6 S3 - Uva E…" at bounding box center [761, 138] width 198 height 27
click at [662, 125] on select "EQ2 S4 - Mandarino EQ2 S3 - Mandarino EQ1B S1 - Uva EQ6 S4 - Uva EQ6 S3 - Uva E…" at bounding box center [761, 138] width 198 height 27
click at [758, 138] on select "EQ2 S4 - Mandarino EQ2 S3 - Mandarino EQ1B S1 - Uva EQ6 S4 - Uva EQ6 S3 - Uva E…" at bounding box center [761, 138] width 198 height 27
select select "36: Object"
click at [662, 125] on select "EQ2 S4 - Mandarino EQ2 S3 - Mandarino EQ1B S1 - Uva EQ6 S4 - Uva EQ6 S3 - Uva E…" at bounding box center [761, 138] width 198 height 27
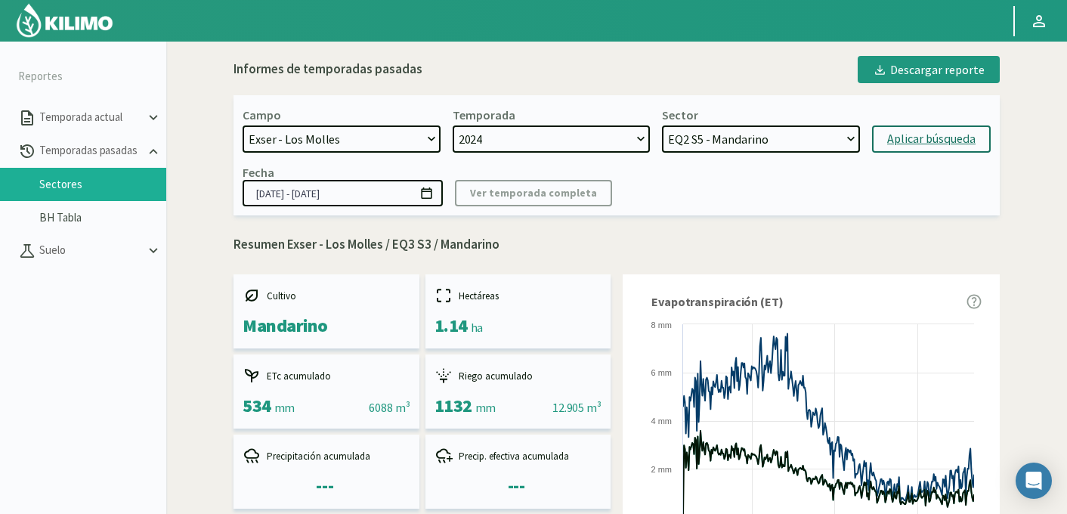
click at [893, 136] on div "Aplicar búsqueda" at bounding box center [931, 139] width 88 height 18
type input "[DATE] - [DATE]"
select select "59: Object"
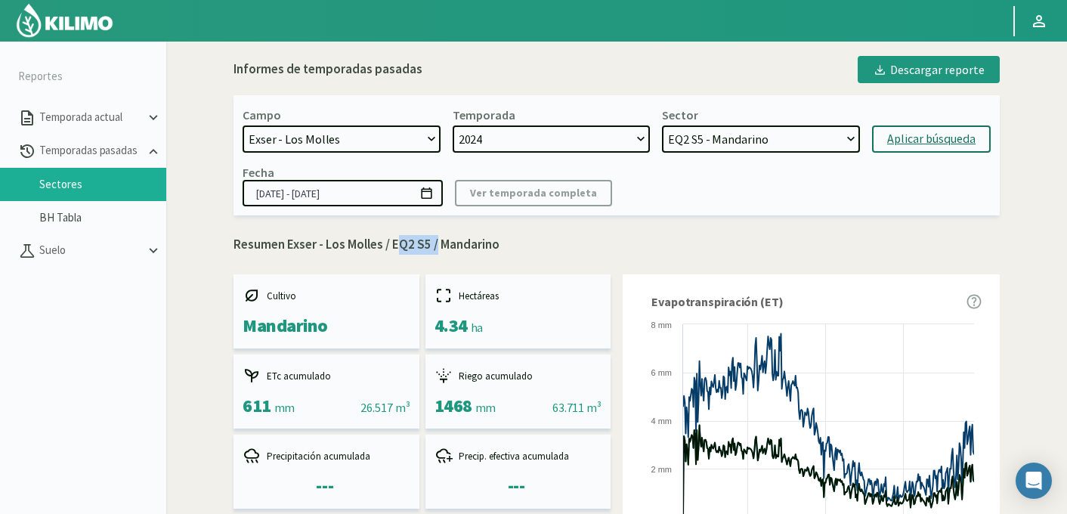
drag, startPoint x: 398, startPoint y: 243, endPoint x: 434, endPoint y: 243, distance: 35.5
click at [434, 243] on p "Resumen Exser - Los Molles / EQ2 S5 / Mandarino" at bounding box center [617, 245] width 766 height 20
copy p "EQ2 S5"
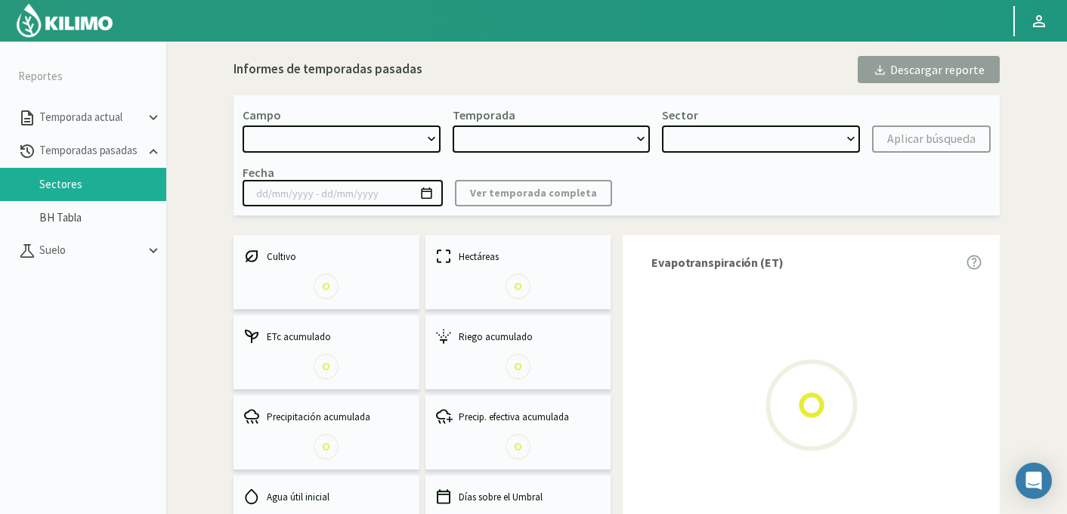
select select "737: Object"
type input "[DATE] - [DATE]"
select select "0: 2024"
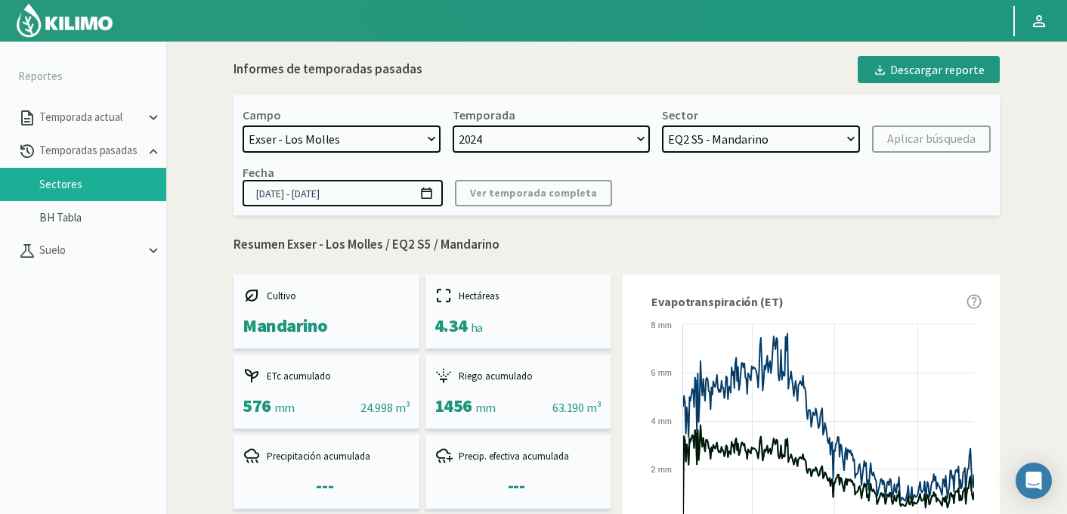
click at [775, 145] on select "EQ2 S4 - Mandarino EQ2 S3 - Mandarino EQ1B S1 - Uva EQ6 S4 - Uva EQ6 S3 - Uva E…" at bounding box center [761, 138] width 198 height 27
select select "14: Object"
click at [662, 125] on select "EQ2 S4 - Mandarino EQ2 S3 - Mandarino EQ1B S1 - Uva EQ6 S4 - Uva EQ6 S3 - Uva E…" at bounding box center [761, 138] width 198 height 27
click at [914, 144] on div "Aplicar búsqueda" at bounding box center [931, 139] width 88 height 18
type input "[DATE] - [DATE]"
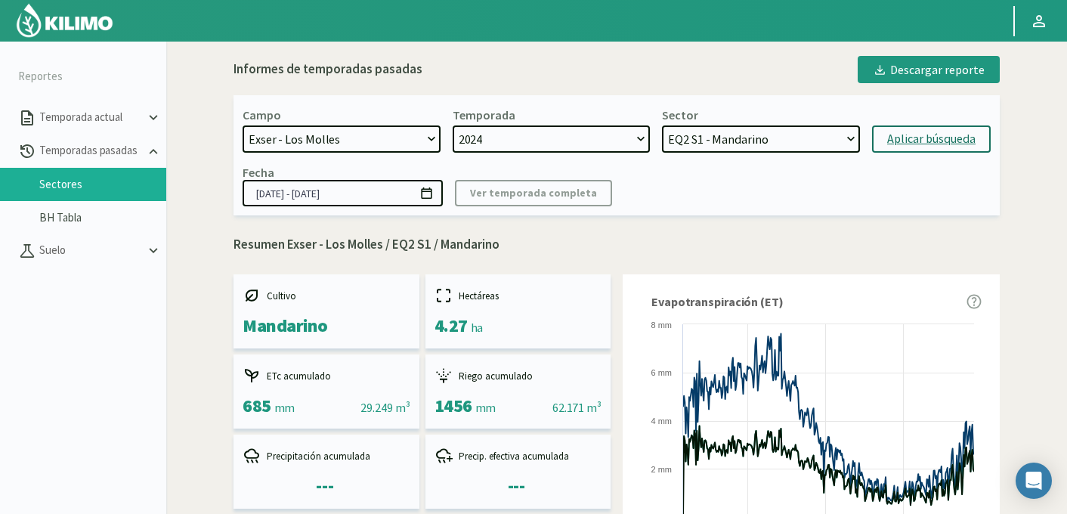
click at [737, 139] on select "EQ2 S4 - Mandarino EQ2 S3 - Mandarino EQ1B S1 - Uva EQ6 S4 - Uva EQ6 S3 - Uva E…" at bounding box center [761, 138] width 198 height 27
select select "23: Object"
click at [662, 125] on select "EQ2 S4 - Mandarino EQ2 S3 - Mandarino EQ1B S1 - Uva EQ6 S4 - Uva EQ6 S3 - Uva E…" at bounding box center [761, 138] width 198 height 27
click at [915, 138] on div "Aplicar búsqueda" at bounding box center [931, 139] width 88 height 18
type input "[DATE] - [DATE]"
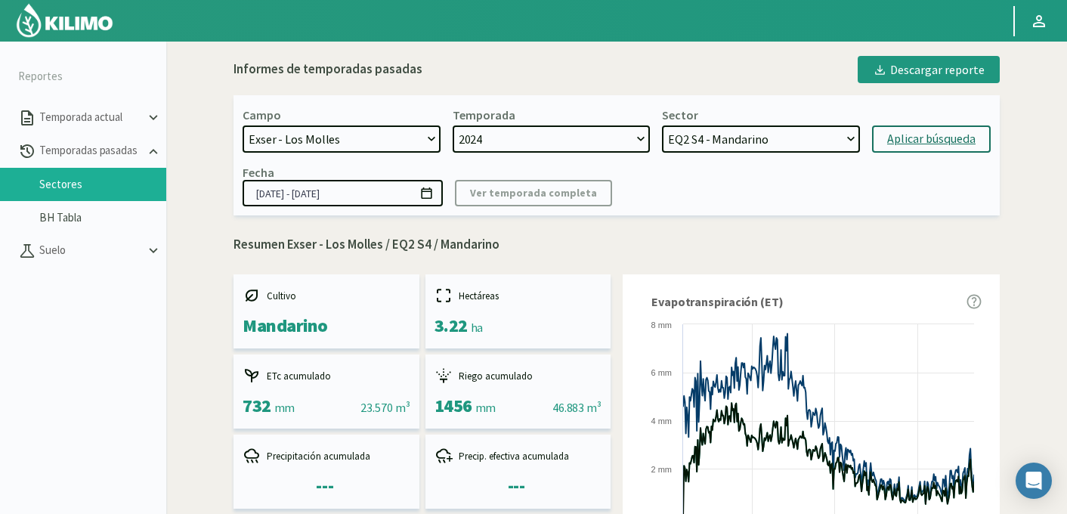
click at [727, 142] on select "EQ2 S4 - Mandarino EQ2 S3 - Mandarino EQ1B S1 - Uva EQ6 S4 - Uva EQ6 S3 - Uva E…" at bounding box center [761, 138] width 198 height 27
click at [662, 125] on select "EQ2 S4 - Mandarino EQ2 S3 - Mandarino EQ1B S1 - Uva EQ6 S4 - Uva EQ6 S3 - Uva E…" at bounding box center [761, 138] width 198 height 27
click at [929, 147] on div "Aplicar búsqueda" at bounding box center [931, 139] width 88 height 18
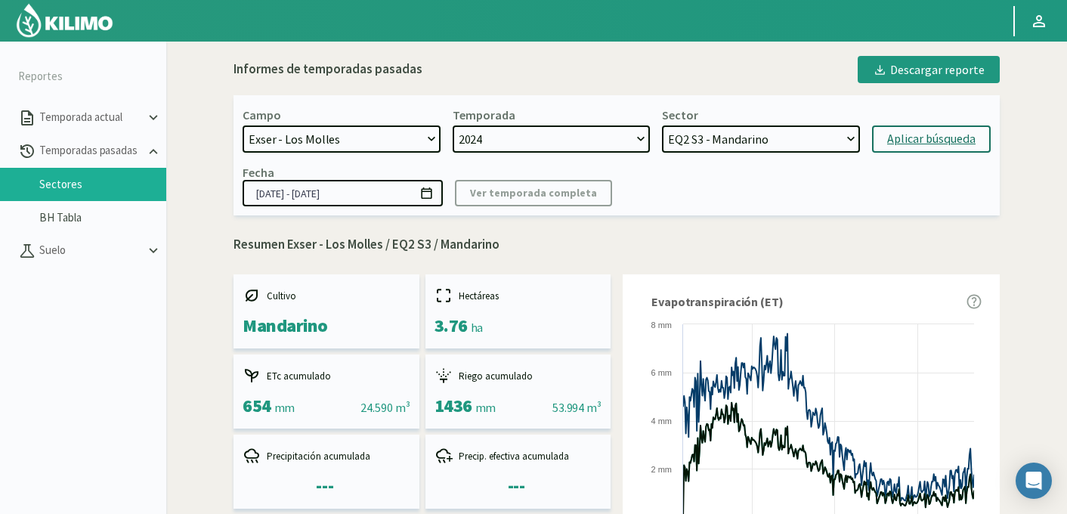
click at [742, 141] on select "EQ2 S4 - Mandarino EQ2 S3 - Mandarino EQ1B S1 - Uva EQ6 S4 - Uva EQ6 S3 - Uva E…" at bounding box center [761, 138] width 198 height 27
select select "83: Object"
click at [662, 125] on select "EQ2 S4 - Mandarino EQ2 S3 - Mandarino EQ1B S1 - Uva EQ6 S4 - Uva EQ6 S3 - Uva E…" at bounding box center [761, 138] width 198 height 27
click at [898, 139] on div "Aplicar búsqueda" at bounding box center [931, 139] width 88 height 18
type input "[DATE] - [DATE]"
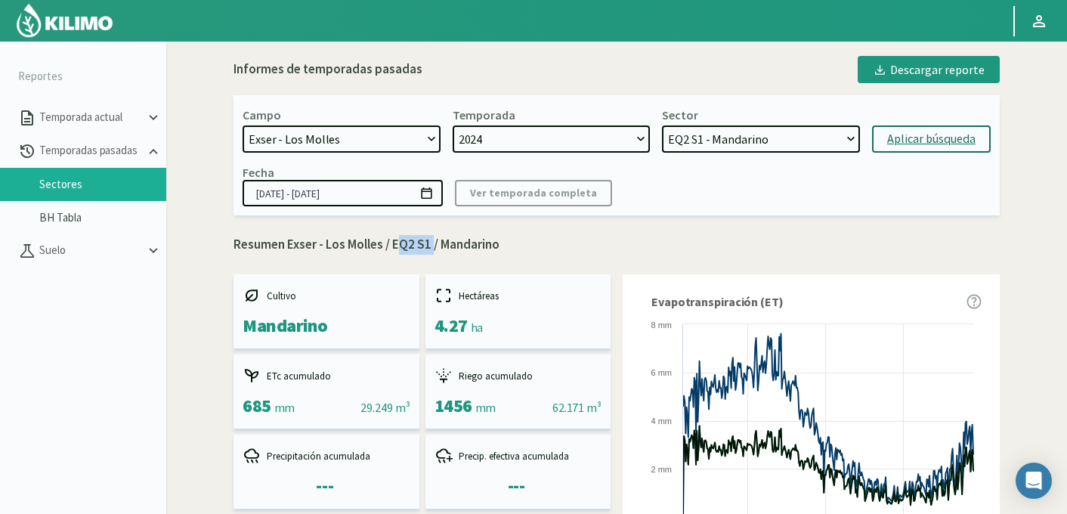
drag, startPoint x: 395, startPoint y: 249, endPoint x: 431, endPoint y: 248, distance: 36.3
click at [431, 248] on p "Resumen Exser - Los Molles / EQ2 S1 / Mandarino" at bounding box center [617, 245] width 766 height 20
copy p "EQ2 S1"
click at [714, 137] on select "EQ2 S4 - Mandarino EQ2 S3 - Mandarino EQ1B S1 - Uva EQ6 S4 - Uva EQ6 S3 - Uva E…" at bounding box center [761, 138] width 198 height 27
click at [662, 125] on select "EQ2 S4 - Mandarino EQ2 S3 - Mandarino EQ1B S1 - Uva EQ6 S4 - Uva EQ6 S3 - Uva E…" at bounding box center [761, 138] width 198 height 27
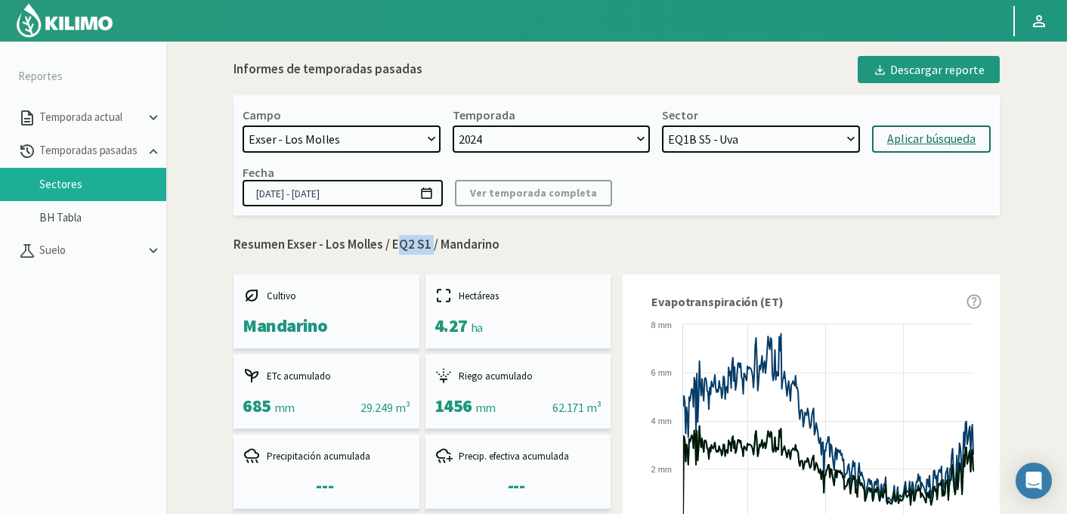
click at [890, 139] on div "Aplicar búsqueda" at bounding box center [931, 139] width 88 height 18
select select "130: Object"
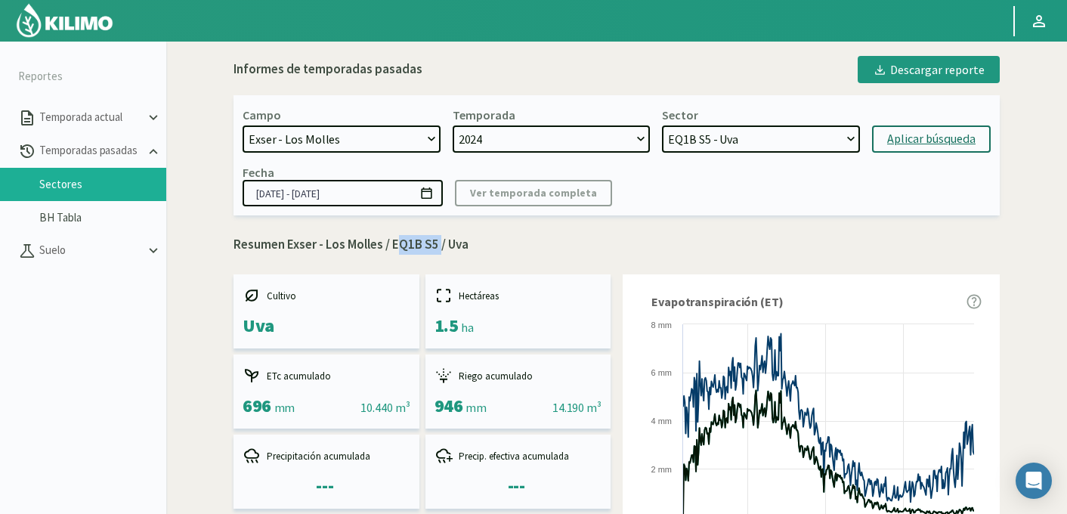
drag, startPoint x: 393, startPoint y: 245, endPoint x: 438, endPoint y: 246, distance: 45.4
click at [438, 246] on p "Resumen Exser - Los Molles / EQ1B S5 / Uva" at bounding box center [617, 245] width 766 height 20
copy p "EQ1B S5"
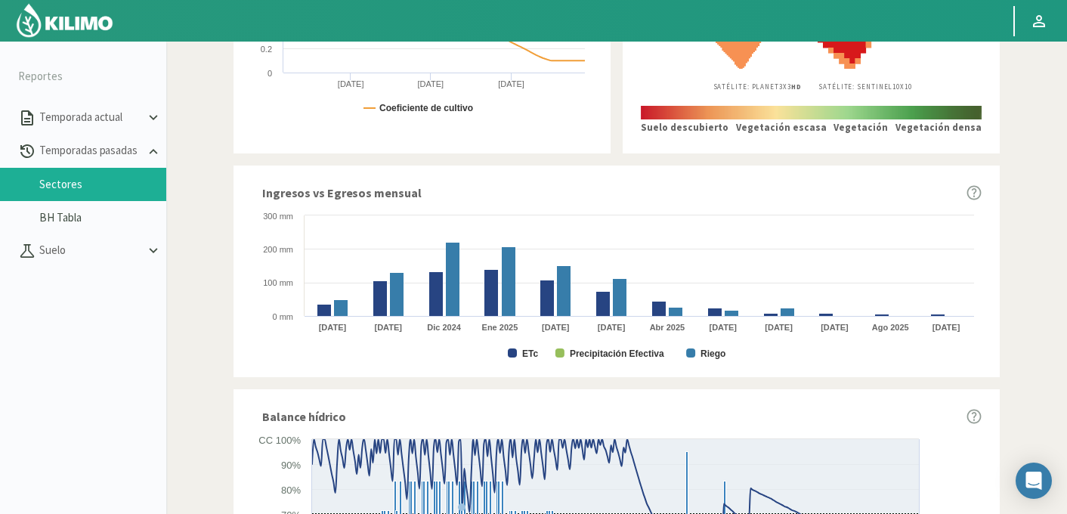
scroll to position [912, 0]
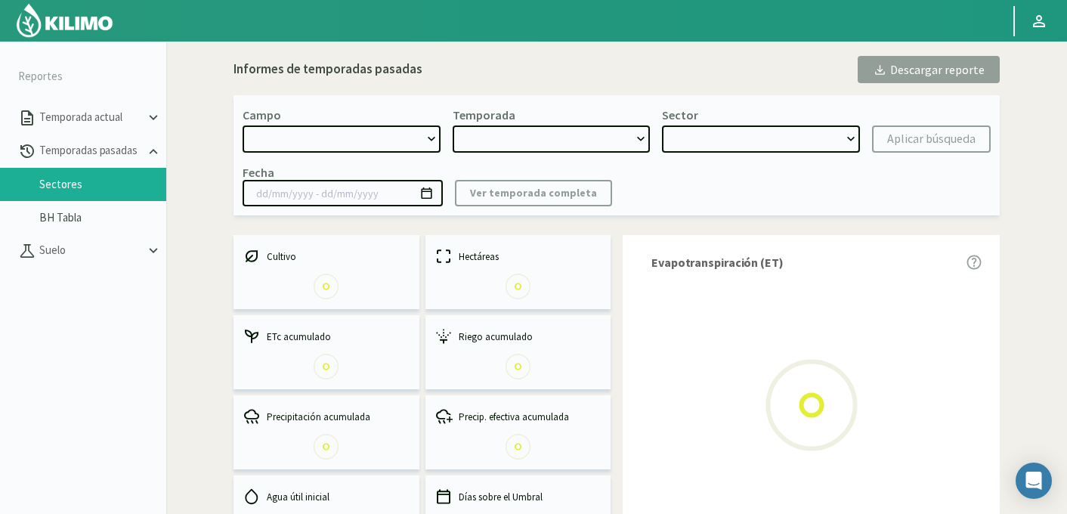
select select "737: Object"
type input "[DATE] - [DATE]"
select select "0: 2024"
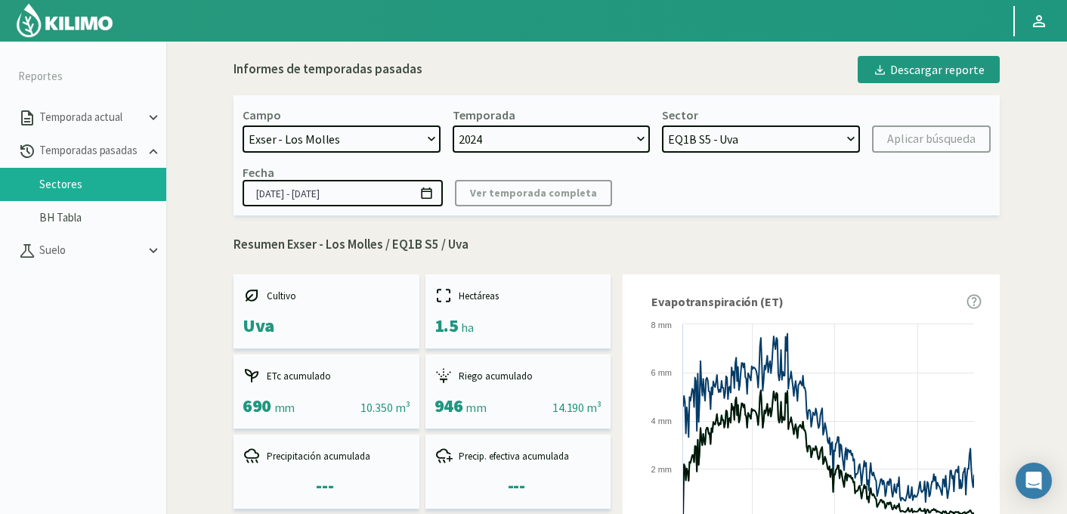
click at [780, 141] on select "EQ2 S4 - Mandarino EQ2 S3 - Mandarino EQ1B S1 - Uva EQ6 S4 - Uva EQ6 S3 - Uva E…" at bounding box center [761, 138] width 198 height 27
select select "16: Object"
click at [662, 125] on select "EQ2 S4 - Mandarino EQ2 S3 - Mandarino EQ1B S1 - Uva EQ6 S4 - Uva EQ6 S3 - Uva E…" at bounding box center [761, 138] width 198 height 27
click at [944, 148] on div "Aplicar búsqueda" at bounding box center [931, 139] width 88 height 18
type input "[DATE] - [DATE]"
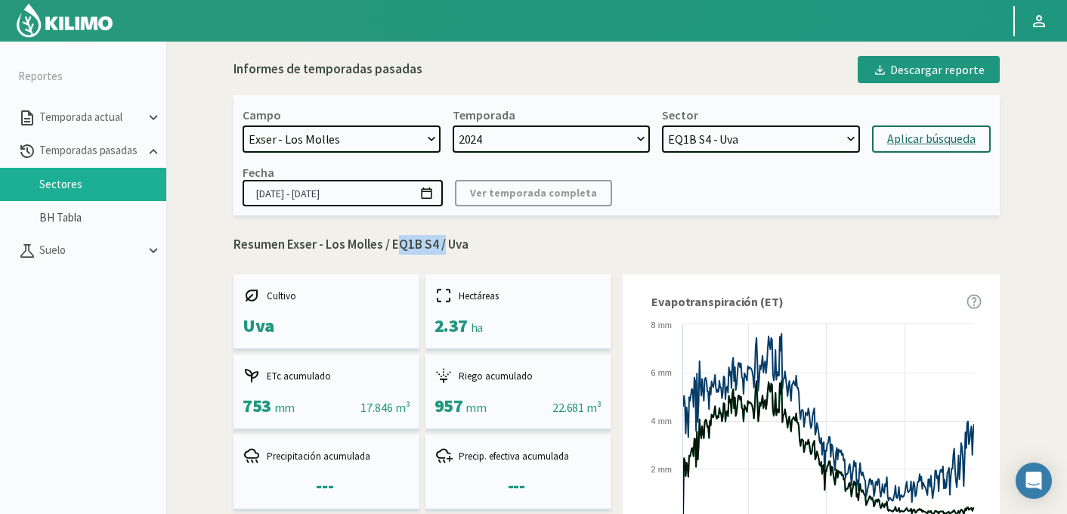
drag, startPoint x: 394, startPoint y: 246, endPoint x: 440, endPoint y: 243, distance: 46.2
click at [440, 243] on p "Resumen Exser - Los Molles / EQ1B S4 / Uva" at bounding box center [617, 245] width 766 height 20
copy p "EQ1B S4"
click at [739, 139] on select "EQ2 S4 - Mandarino EQ2 S3 - Mandarino EQ1B S1 - Uva EQ6 S4 - Uva EQ6 S3 - Uva E…" at bounding box center [761, 138] width 198 height 27
select select "40: Object"
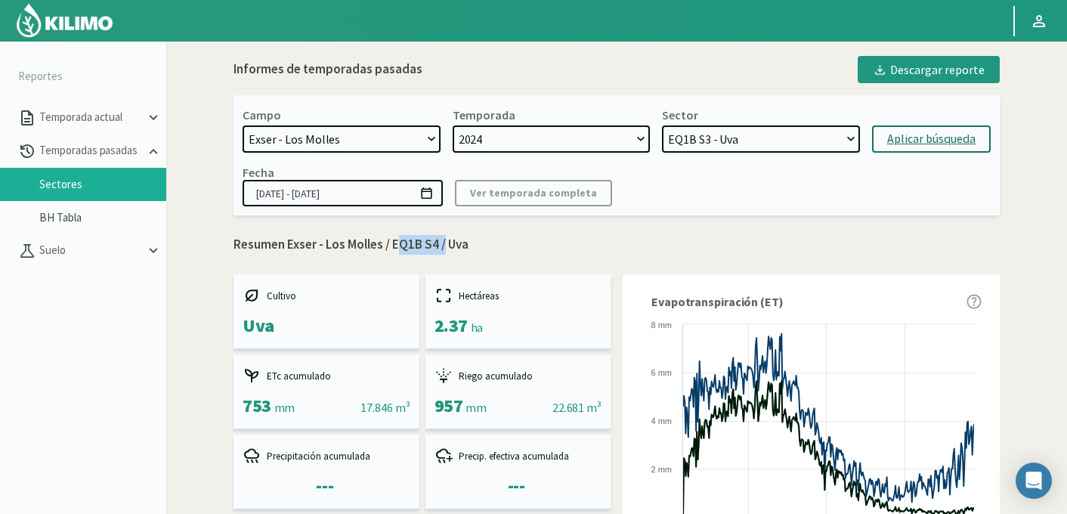
click at [662, 125] on select "EQ2 S4 - Mandarino EQ2 S3 - Mandarino EQ1B S1 - Uva EQ6 S4 - Uva EQ6 S3 - Uva E…" at bounding box center [761, 138] width 198 height 27
click at [906, 141] on div "Aplicar búsqueda" at bounding box center [931, 139] width 88 height 18
type input "[DATE] - [DATE]"
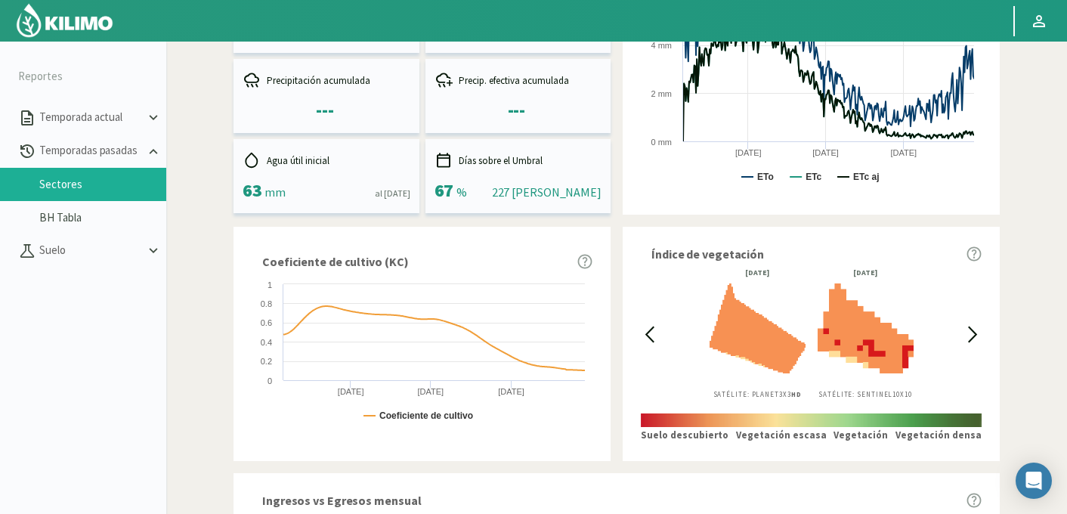
scroll to position [114, 0]
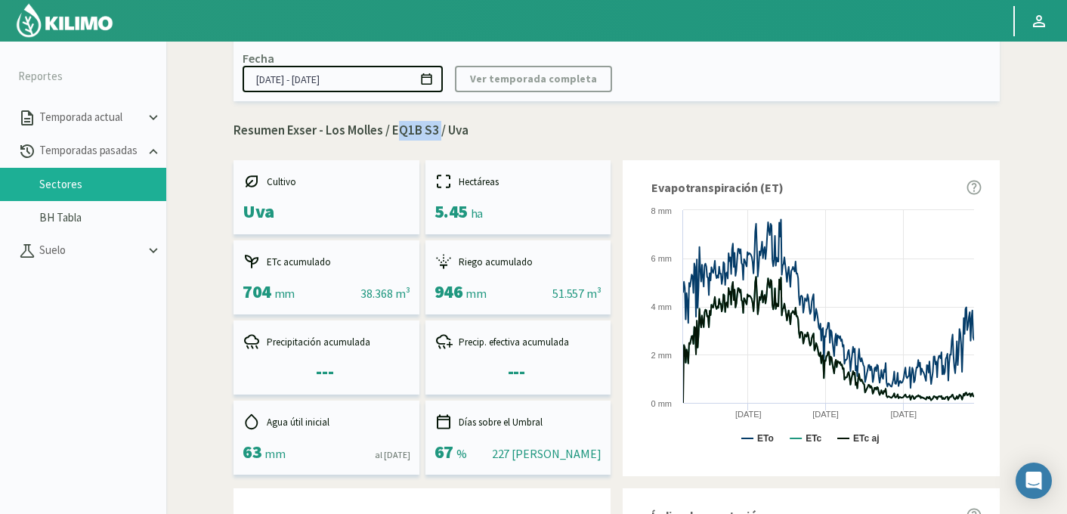
drag, startPoint x: 438, startPoint y: 127, endPoint x: 391, endPoint y: 129, distance: 46.9
click at [391, 129] on p "Resumen Exser - Los Molles / EQ1B S3 / Uva" at bounding box center [617, 131] width 766 height 20
copy p "EQ1B S3"
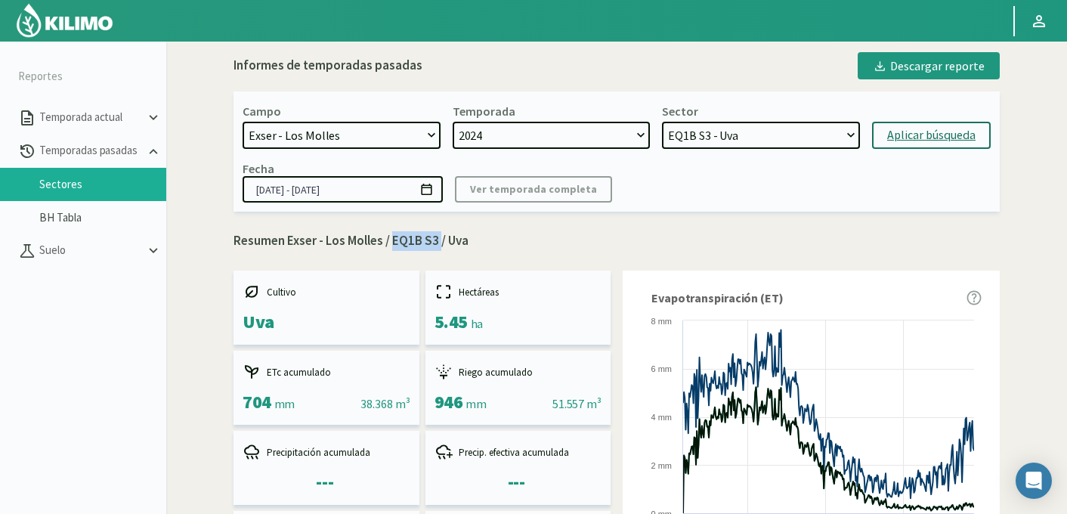
scroll to position [0, 0]
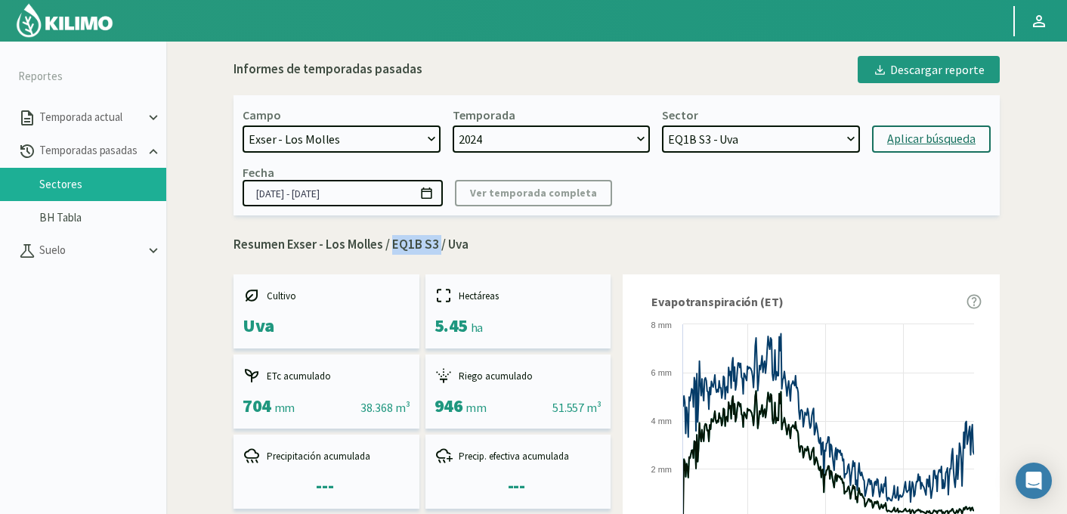
click at [726, 144] on select "EQ2 S4 - Mandarino EQ2 S3 - Mandarino EQ1B S1 - Uva EQ6 S4 - Uva EQ6 S3 - Uva E…" at bounding box center [761, 138] width 198 height 27
click at [662, 125] on select "EQ2 S4 - Mandarino EQ2 S3 - Mandarino EQ1B S1 - Uva EQ6 S4 - Uva EQ6 S3 - Uva E…" at bounding box center [761, 138] width 198 height 27
click at [924, 140] on div "Aplicar búsqueda" at bounding box center [931, 139] width 88 height 18
drag, startPoint x: 392, startPoint y: 245, endPoint x: 441, endPoint y: 243, distance: 49.9
click at [441, 243] on p "Resumen Exser - Los Molles / EQ1B S2 / Uva" at bounding box center [617, 245] width 766 height 20
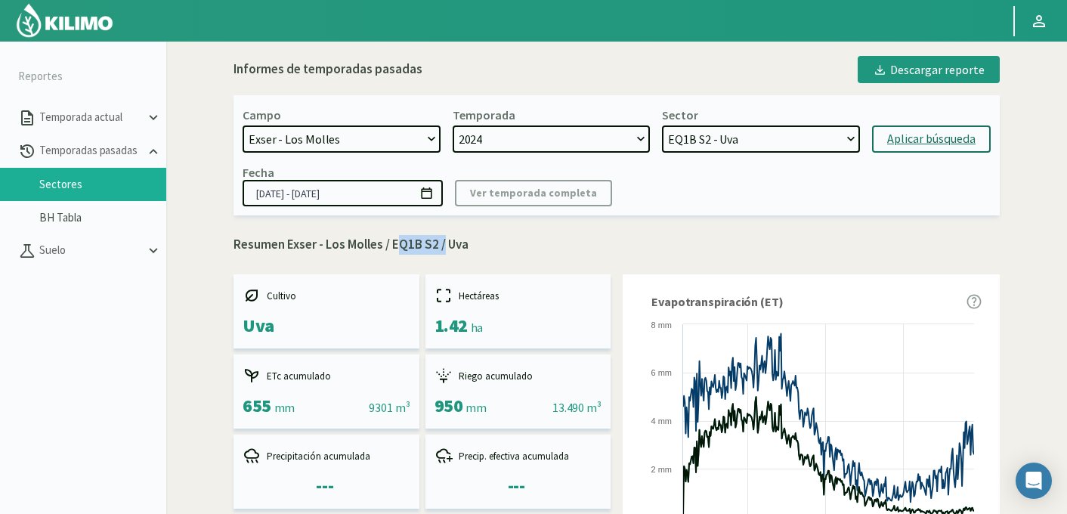
copy p "EQ1B S2"
click at [776, 135] on select "EQ2 S4 - Mandarino EQ2 S3 - Mandarino EQ1B S1 - Uva EQ6 S4 - Uva EQ6 S3 - Uva E…" at bounding box center [761, 138] width 198 height 27
click at [662, 125] on select "EQ2 S4 - Mandarino EQ2 S3 - Mandarino EQ1B S1 - Uva EQ6 S4 - Uva EQ6 S3 - Uva E…" at bounding box center [761, 138] width 198 height 27
click at [915, 132] on div "Aplicar búsqueda" at bounding box center [931, 139] width 88 height 18
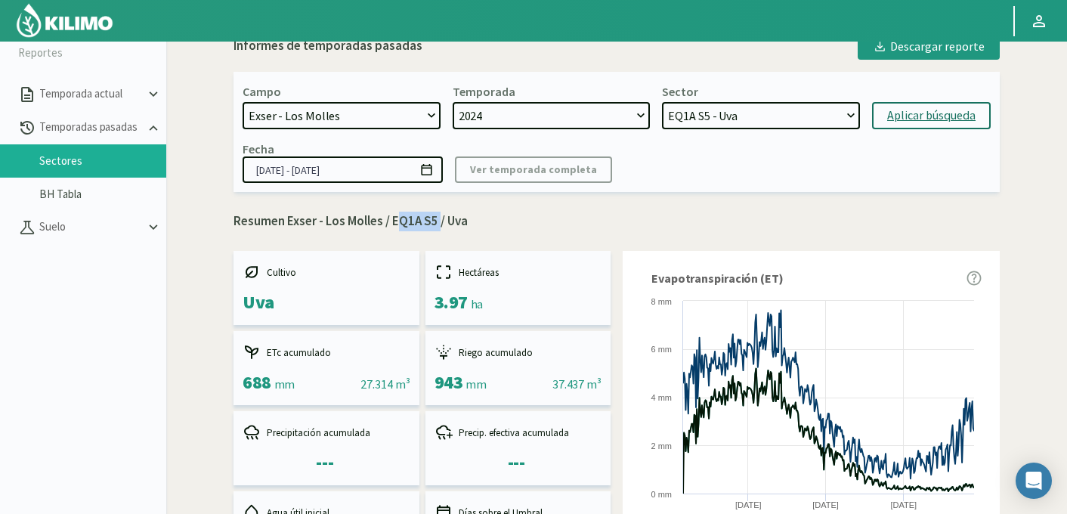
drag, startPoint x: 394, startPoint y: 218, endPoint x: 439, endPoint y: 216, distance: 45.4
click at [439, 216] on p "Resumen Exser - Los Molles / EQ1A S5 / Uva" at bounding box center [617, 222] width 766 height 20
copy p "EQ1A S5"
click at [750, 120] on select "EQ2 S4 - Mandarino EQ2 S3 - Mandarino EQ1B S1 - Uva EQ6 S4 - Uva EQ6 S3 - Uva E…" at bounding box center [761, 115] width 198 height 27
select select "109: Object"
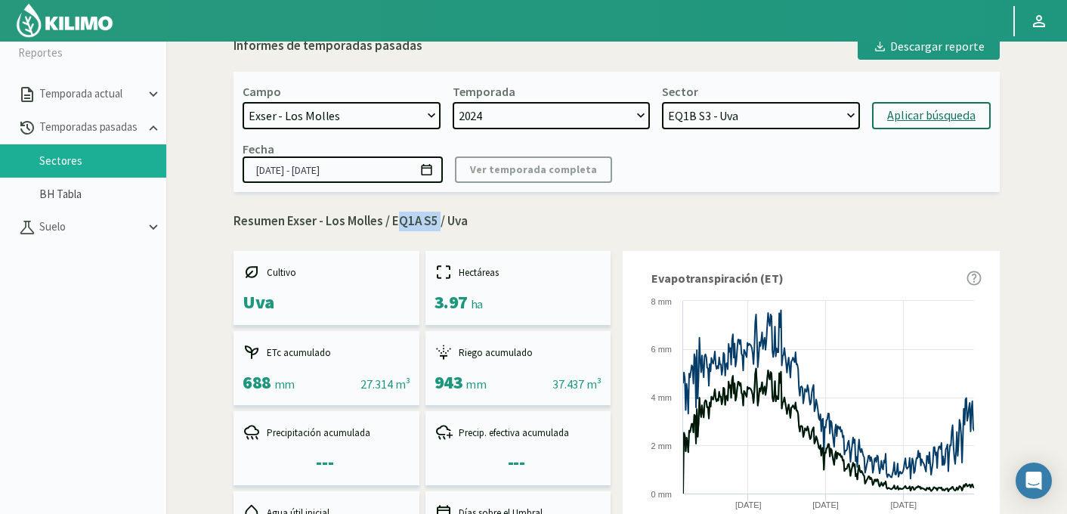
click at [662, 102] on select "EQ2 S4 - Mandarino EQ2 S3 - Mandarino EQ1B S1 - Uva EQ6 S4 - Uva EQ6 S3 - Uva E…" at bounding box center [761, 115] width 198 height 27
click at [929, 120] on div "Aplicar búsqueda" at bounding box center [931, 116] width 88 height 18
type input "[DATE] - [DATE]"
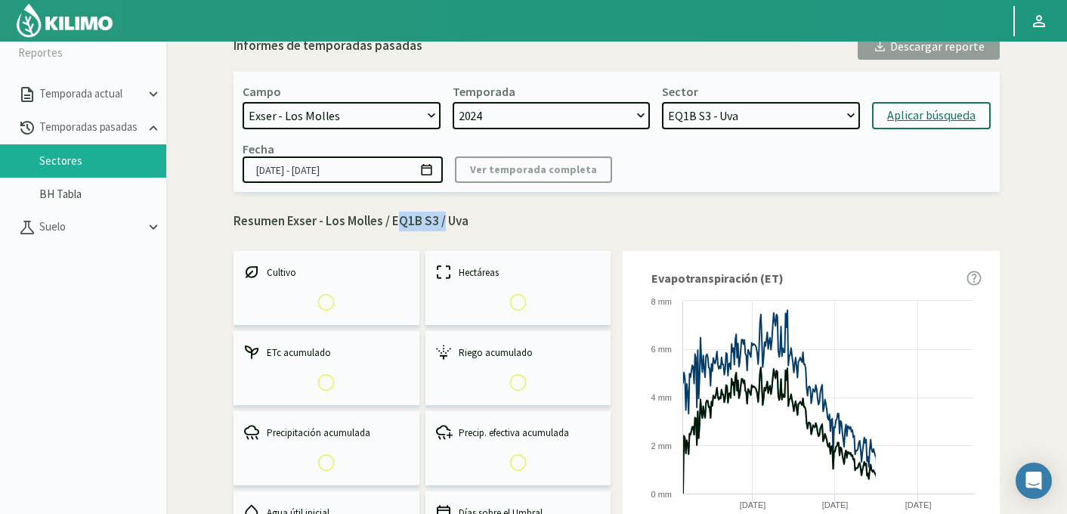
drag, startPoint x: 394, startPoint y: 221, endPoint x: 441, endPoint y: 218, distance: 47.0
click at [441, 218] on p "Resumen Exser - Los Molles / EQ1B S3 / Uva" at bounding box center [617, 222] width 766 height 20
copy p "EQ1B S3"
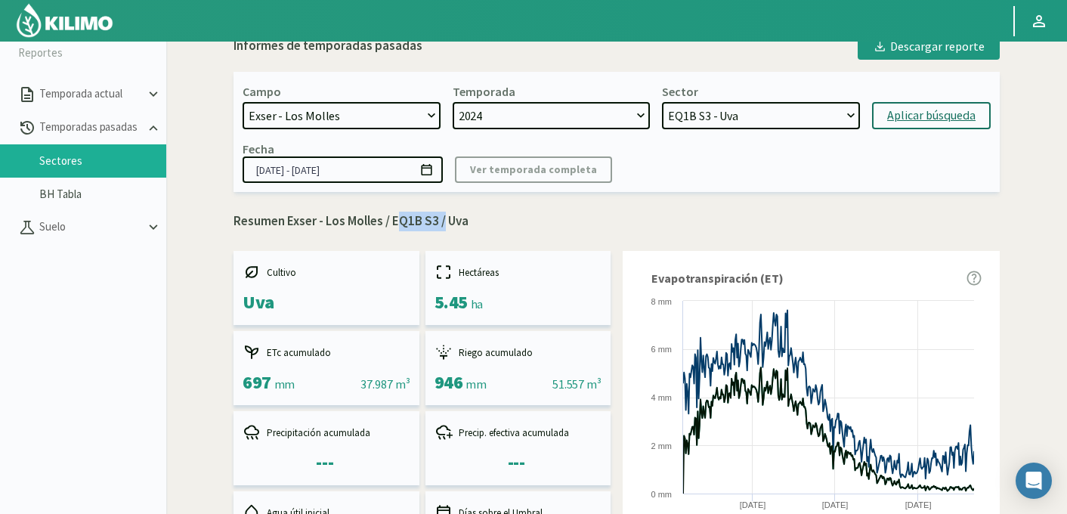
click at [734, 118] on select "EQ2 S4 - Mandarino EQ2 S3 - Mandarino EQ1B S1 - Uva EQ6 S4 - Uva EQ6 S3 - Uva E…" at bounding box center [761, 115] width 198 height 27
click at [662, 102] on select "EQ2 S4 - Mandarino EQ2 S3 - Mandarino EQ1B S1 - Uva EQ6 S4 - Uva EQ6 S3 - Uva E…" at bounding box center [761, 115] width 198 height 27
click at [918, 115] on div "Aplicar búsqueda" at bounding box center [931, 116] width 88 height 18
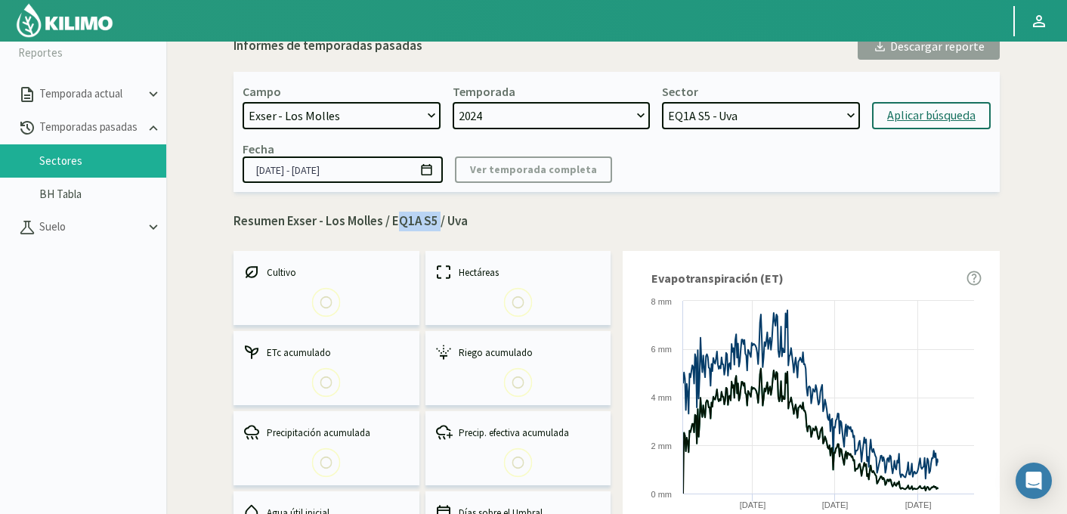
drag, startPoint x: 395, startPoint y: 225, endPoint x: 438, endPoint y: 227, distance: 43.9
click at [438, 227] on p "Resumen Exser - Los Molles / EQ1A S5 / Uva" at bounding box center [617, 222] width 766 height 20
copy p "EQ1A S5"
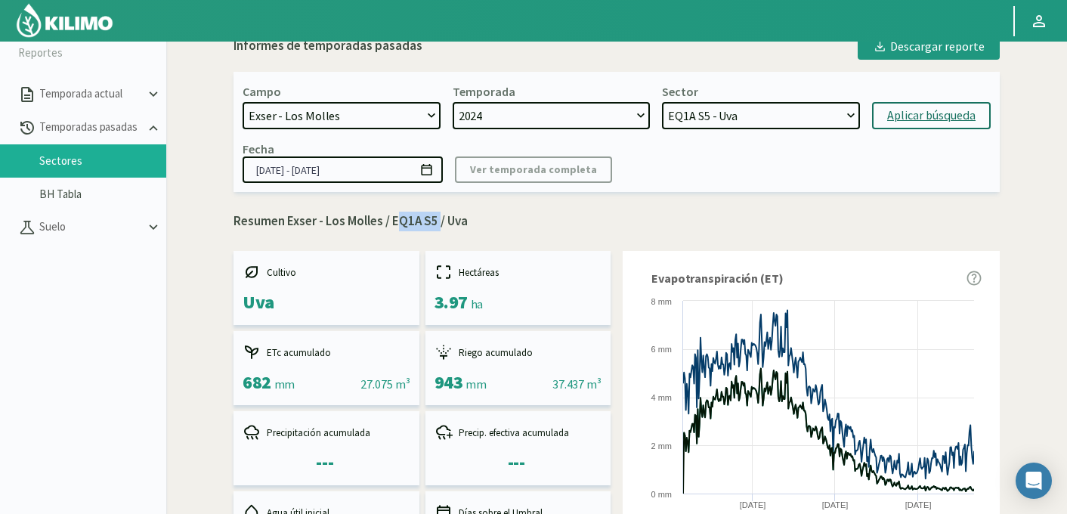
click at [727, 120] on select "EQ2 S4 - Mandarino EQ2 S3 - Mandarino EQ1B S1 - Uva EQ6 S4 - Uva EQ6 S3 - Uva E…" at bounding box center [761, 115] width 198 height 27
select select "158: Object"
click at [662, 102] on select "EQ2 S4 - Mandarino EQ2 S3 - Mandarino EQ1B S1 - Uva EQ6 S4 - Uva EQ6 S3 - Uva E…" at bounding box center [761, 115] width 198 height 27
click at [925, 116] on div "Aplicar búsqueda" at bounding box center [931, 116] width 88 height 18
type input "[DATE] - [DATE]"
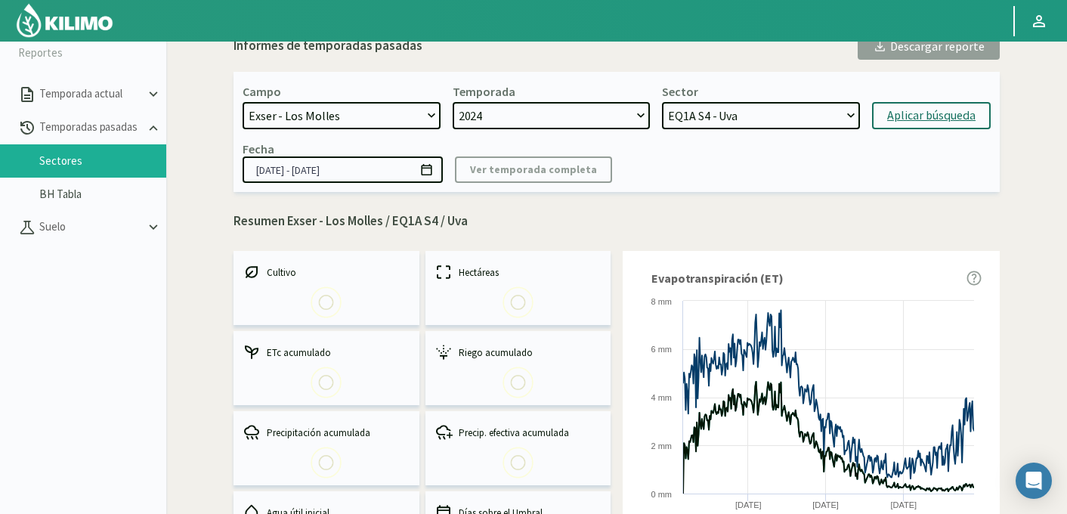
drag, startPoint x: 391, startPoint y: 223, endPoint x: 441, endPoint y: 217, distance: 51.0
click at [441, 217] on p "Resumen Exser - Los Molles / EQ1A S4 / Uva" at bounding box center [617, 222] width 766 height 20
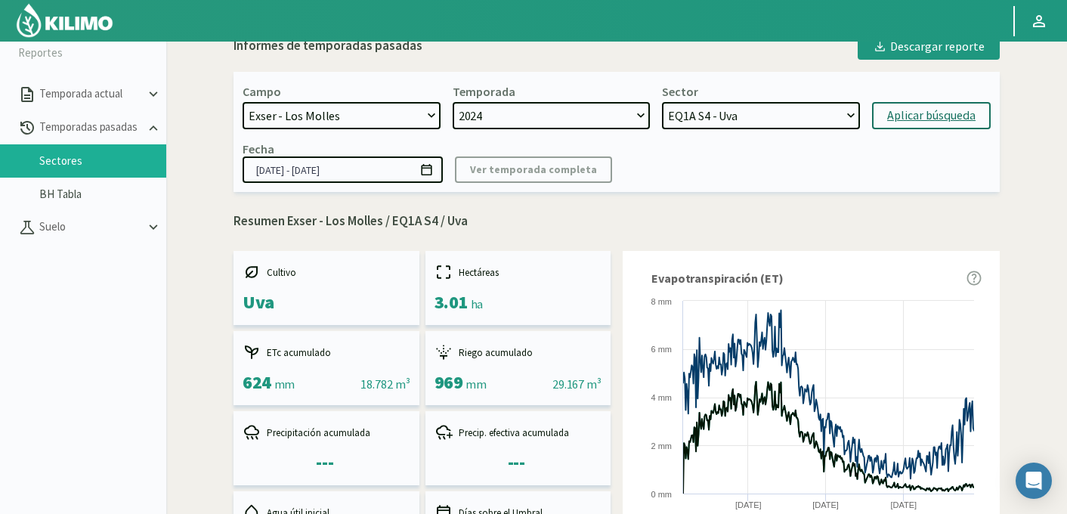
click at [441, 217] on p "Resumen Exser - Los Molles / EQ1A S4 / Uva" at bounding box center [617, 222] width 766 height 20
drag, startPoint x: 438, startPoint y: 218, endPoint x: 394, endPoint y: 223, distance: 44.9
click at [394, 223] on p "Resumen Exser - Los Molles / EQ1A S4 / Uva" at bounding box center [617, 222] width 766 height 20
copy p "EQ1A S4"
click at [722, 111] on select "EQ2 S4 - Mandarino EQ2 S3 - Mandarino EQ1B S1 - Uva EQ6 S4 - Uva EQ6 S3 - Uva E…" at bounding box center [761, 115] width 198 height 27
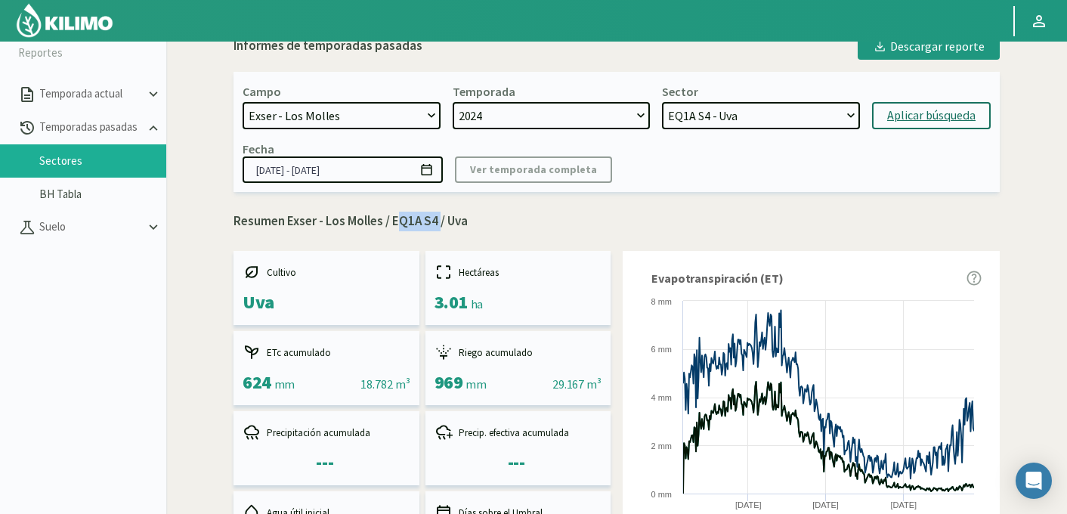
select select "182: Object"
click at [662, 102] on select "EQ2 S4 - Mandarino EQ2 S3 - Mandarino EQ1B S1 - Uva EQ6 S4 - Uva EQ6 S3 - Uva E…" at bounding box center [761, 115] width 198 height 27
click at [928, 118] on div "Aplicar búsqueda" at bounding box center [931, 116] width 88 height 18
type input "[DATE] - [DATE]"
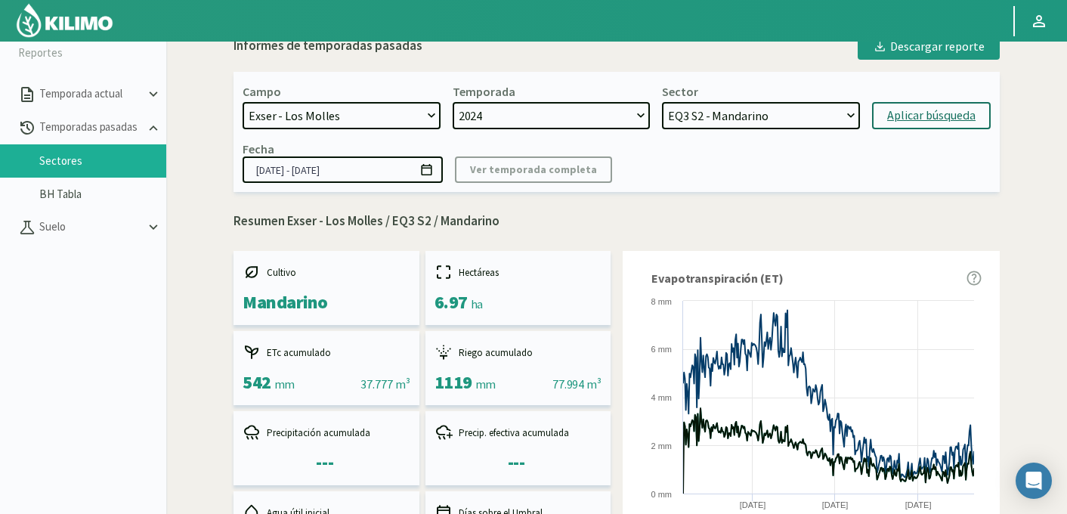
click at [760, 121] on select "EQ2 S4 - Mandarino EQ2 S3 - Mandarino EQ1B S1 - Uva EQ6 S4 - Uva EQ6 S3 - Uva E…" at bounding box center [761, 115] width 198 height 27
select select "206: Object"
click at [662, 102] on select "EQ2 S4 - Mandarino EQ2 S3 - Mandarino EQ1B S1 - Uva EQ6 S4 - Uva EQ6 S3 - Uva E…" at bounding box center [761, 115] width 198 height 27
click at [893, 115] on div "Aplicar búsqueda" at bounding box center [931, 116] width 88 height 18
type input "[DATE] - [DATE]"
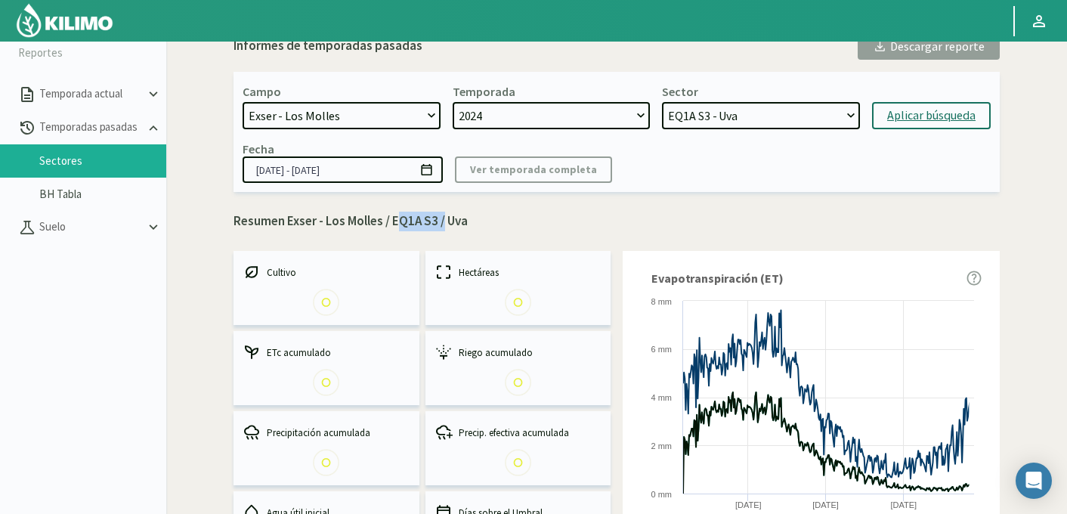
drag, startPoint x: 392, startPoint y: 221, endPoint x: 440, endPoint y: 222, distance: 47.6
click at [440, 222] on p "Resumen Exser - Los Molles / EQ1A S3 / Uva" at bounding box center [617, 222] width 766 height 20
copy p "EQ1A S3"
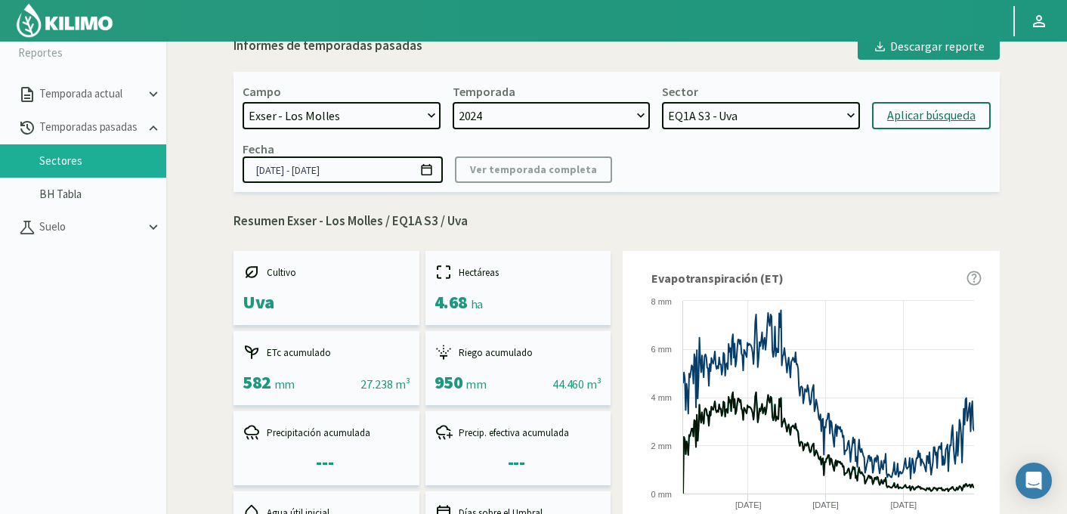
click at [296, 230] on p "Resumen Exser - Los Molles / EQ1A S3 / Uva" at bounding box center [617, 222] width 766 height 20
drag, startPoint x: 291, startPoint y: 225, endPoint x: 322, endPoint y: 203, distance: 38.4
click at [300, 221] on p "Resumen Exser - Los Molles / EQ1A S3 / Uva" at bounding box center [617, 222] width 766 height 20
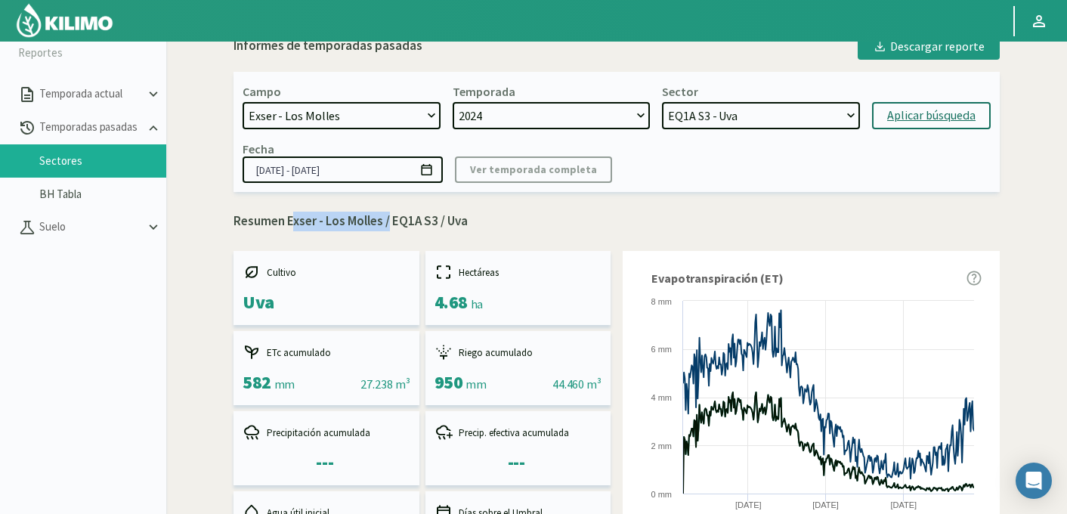
drag, startPoint x: 290, startPoint y: 222, endPoint x: 385, endPoint y: 214, distance: 95.6
click at [385, 214] on p "Resumen Exser - Los Molles / EQ1A S3 / Uva" at bounding box center [617, 222] width 766 height 20
copy p "Exser - Los Molles"
click at [676, 118] on select "EQ2 S4 - Mandarino EQ2 S3 - Mandarino EQ1B S1 - Uva EQ6 S4 - Uva EQ6 S3 - Uva E…" at bounding box center [761, 115] width 198 height 27
click at [662, 102] on select "EQ2 S4 - Mandarino EQ2 S3 - Mandarino EQ1B S1 - Uva EQ6 S4 - Uva EQ6 S3 - Uva E…" at bounding box center [761, 115] width 198 height 27
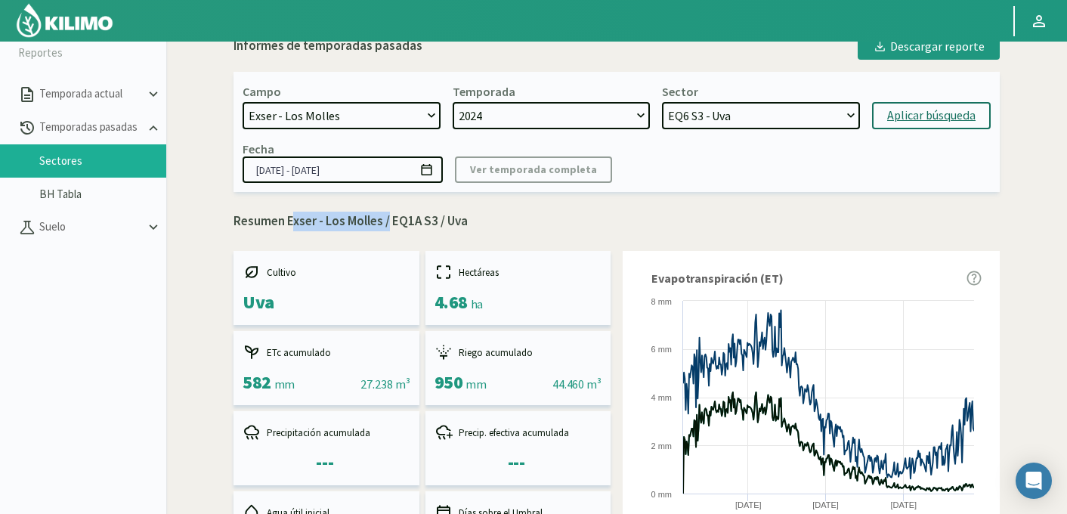
click at [907, 110] on div "Aplicar búsqueda" at bounding box center [931, 116] width 88 height 18
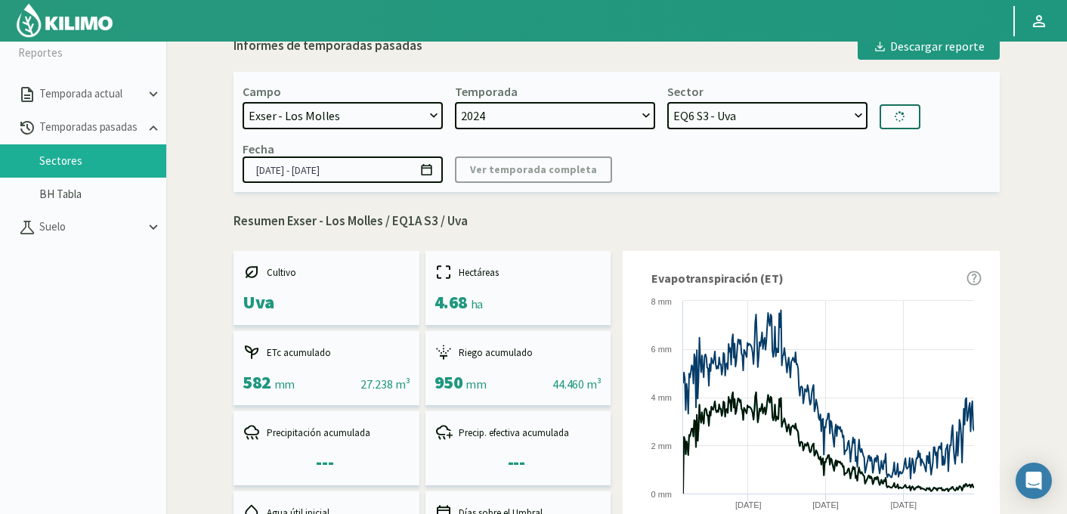
select select "234: Object"
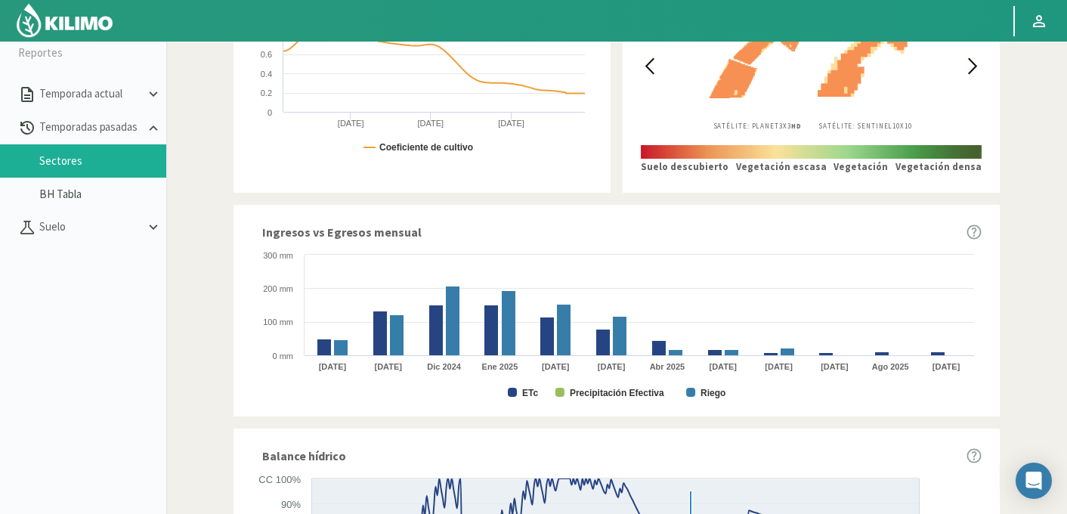
scroll to position [912, 0]
